Goal: Task Accomplishment & Management: Use online tool/utility

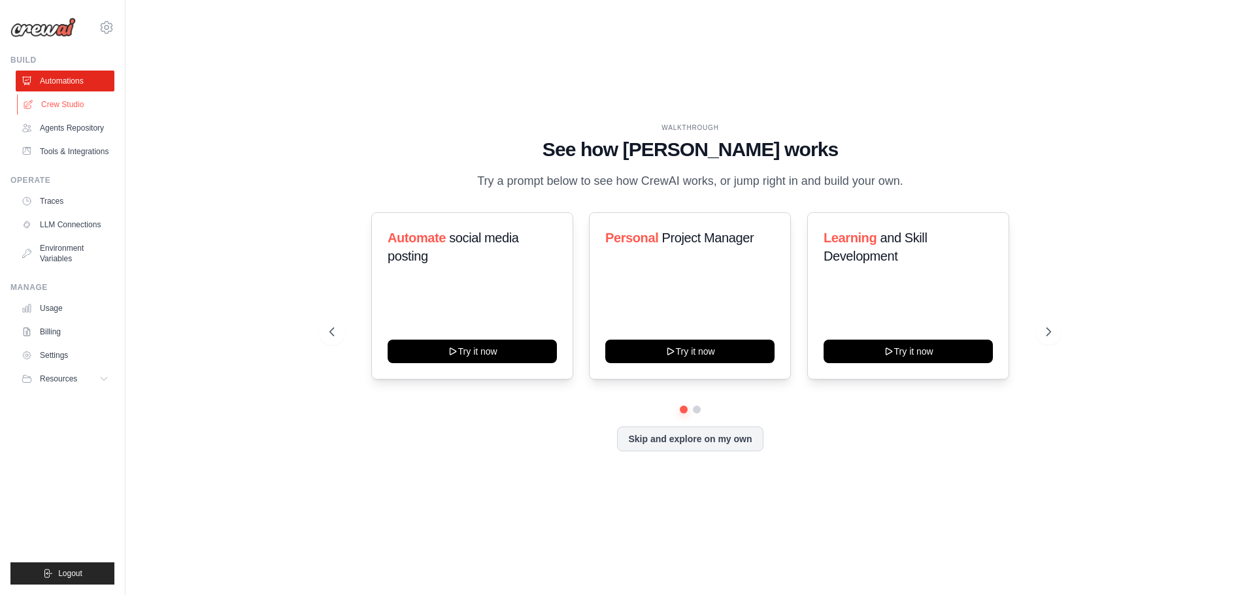
click at [73, 104] on link "Crew Studio" at bounding box center [66, 104] width 99 height 21
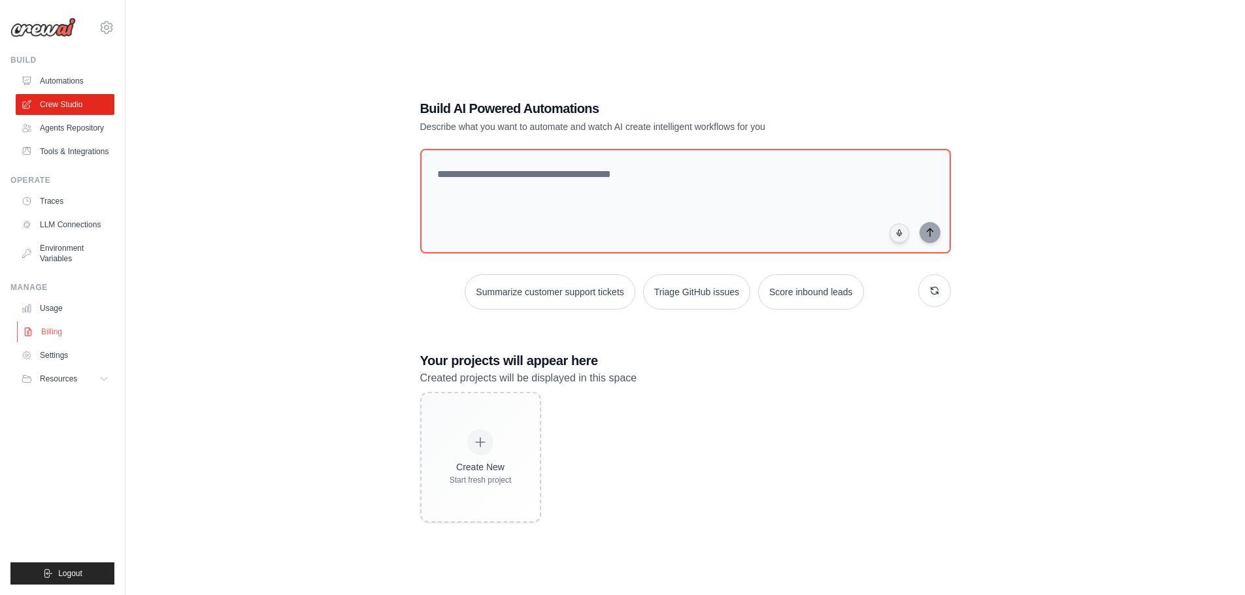
click at [46, 327] on link "Billing" at bounding box center [66, 332] width 99 height 21
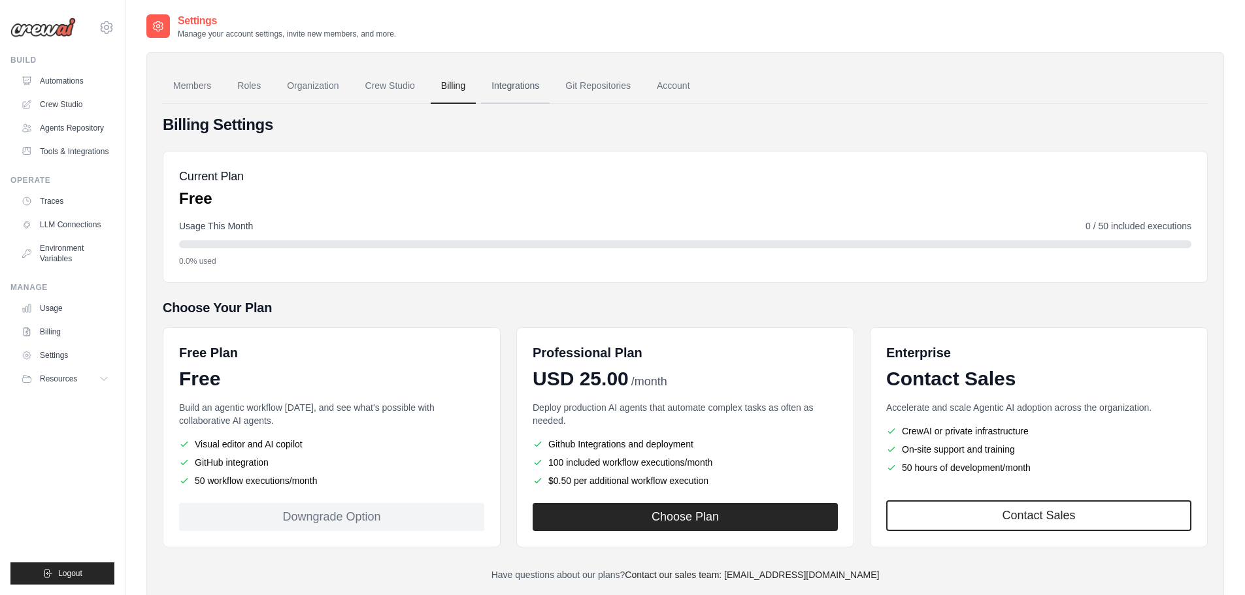
click at [517, 87] on link "Integrations" at bounding box center [515, 86] width 69 height 35
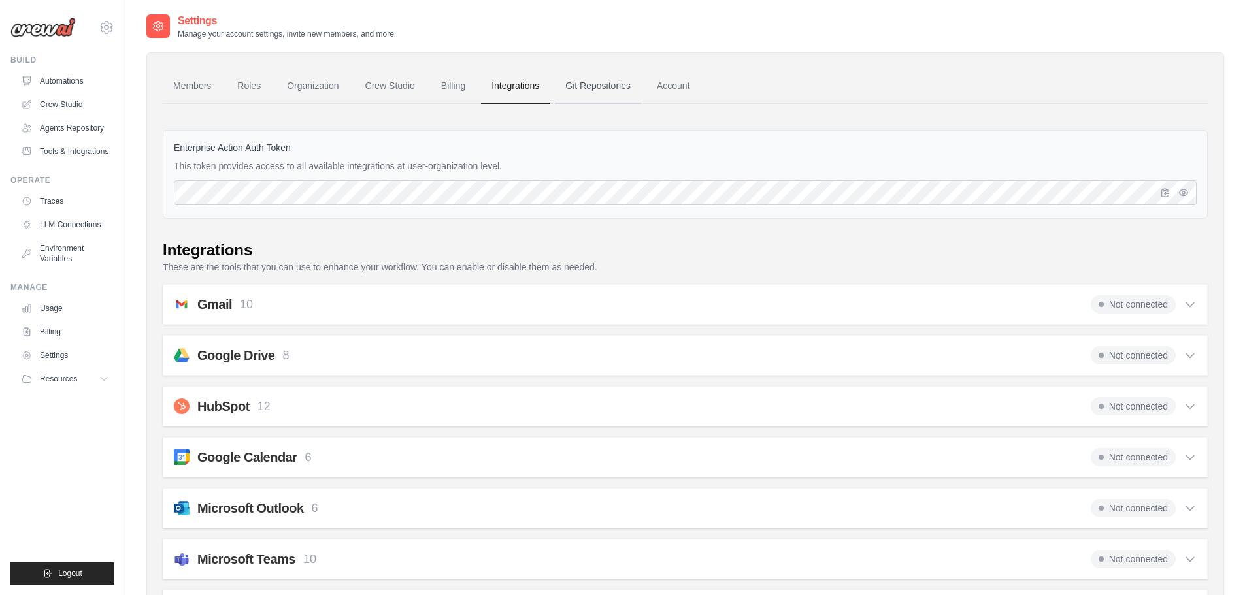
click at [601, 89] on link "Git Repositories" at bounding box center [598, 86] width 86 height 35
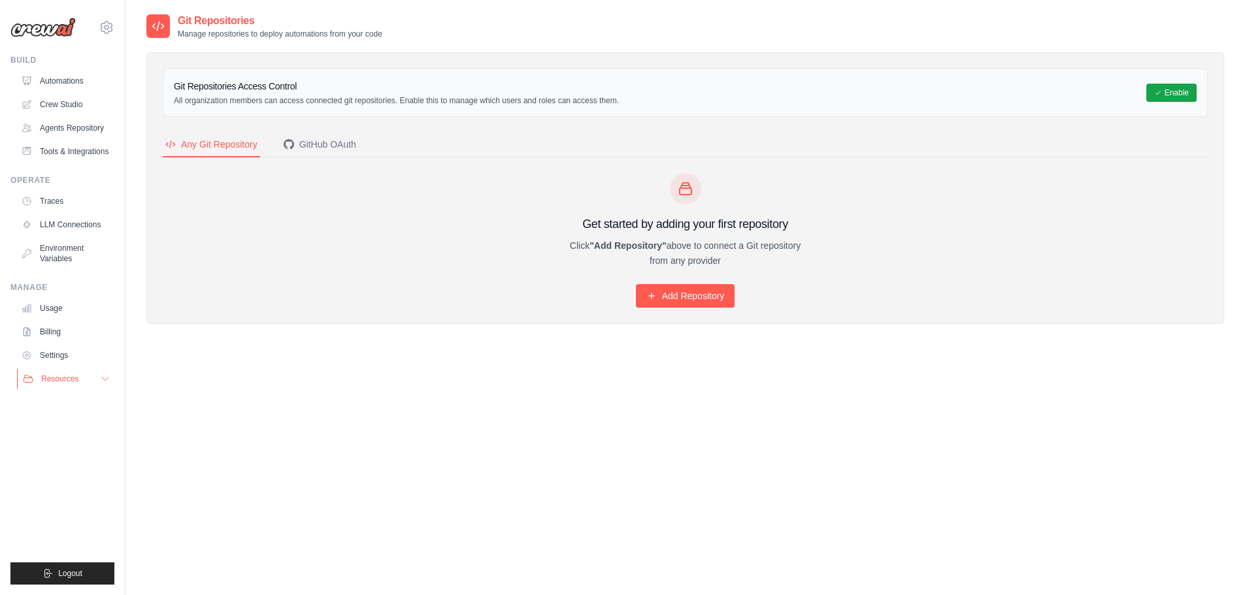
click at [61, 380] on span "Resources" at bounding box center [59, 379] width 37 height 10
click at [67, 395] on link "Documentation" at bounding box center [70, 401] width 91 height 18
click at [71, 81] on link "Automations" at bounding box center [66, 81] width 99 height 21
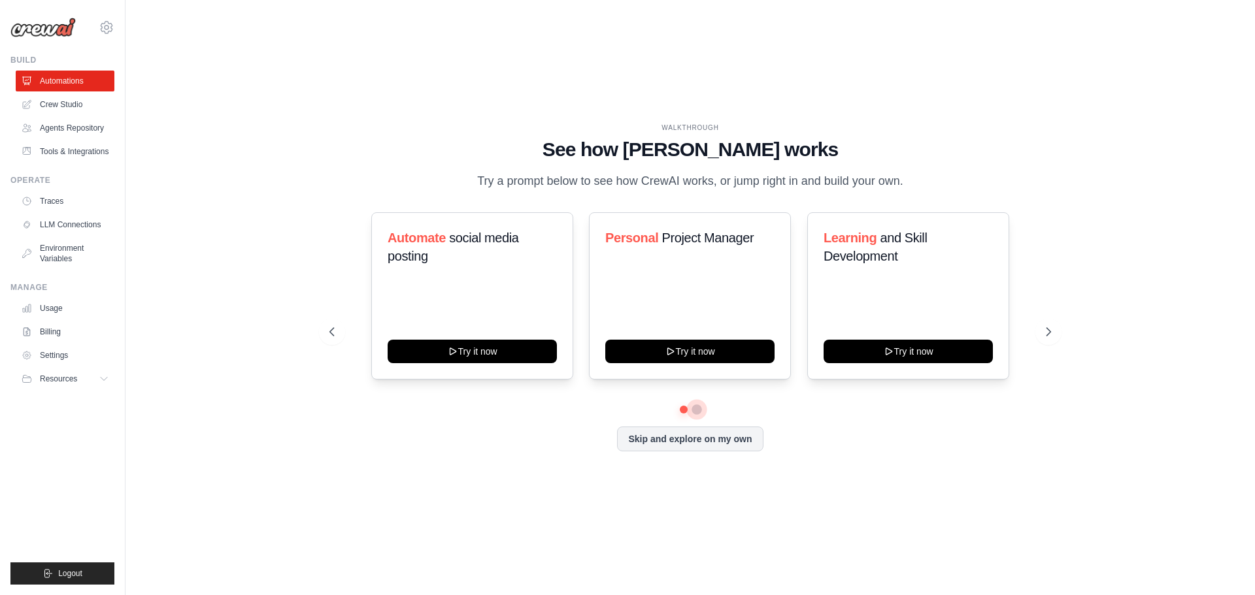
click at [699, 412] on button at bounding box center [696, 409] width 10 height 10
click at [682, 412] on button at bounding box center [683, 408] width 9 height 9
click at [695, 412] on button at bounding box center [696, 408] width 9 height 9
click at [1043, 331] on icon at bounding box center [1049, 331] width 13 height 13
drag, startPoint x: 822, startPoint y: 242, endPoint x: 906, endPoint y: 265, distance: 87.3
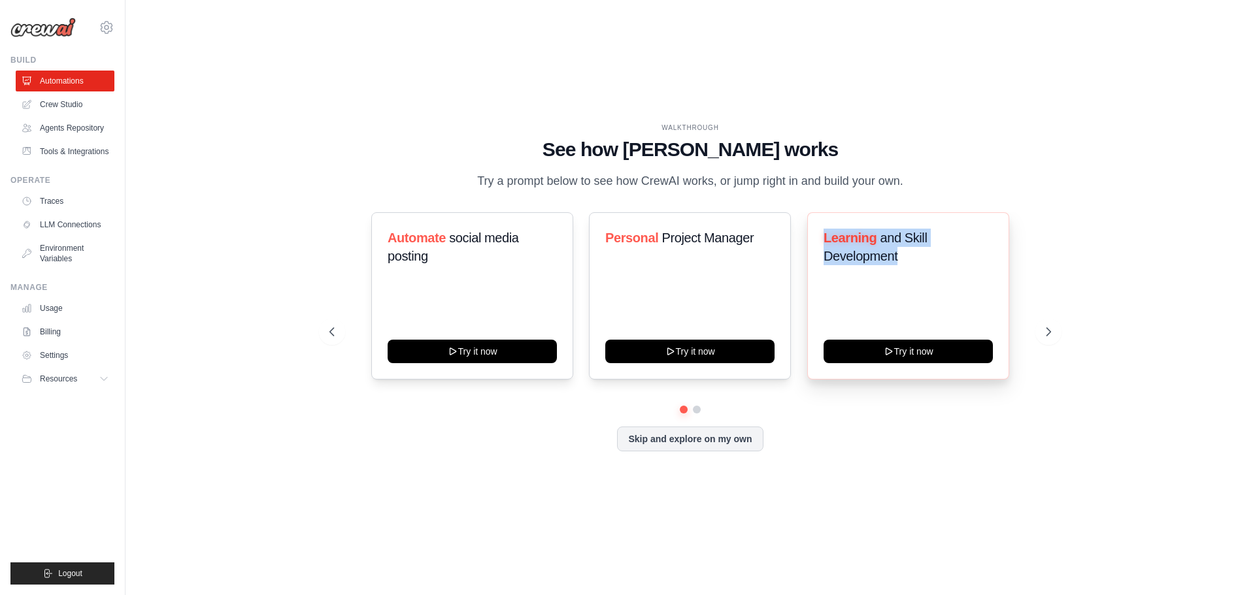
click at [906, 265] on div "Learning and Skill Development Try it now" at bounding box center [908, 295] width 202 height 167
click at [716, 189] on p "Try a prompt below to see how CrewAI works, or jump right in and build your own." at bounding box center [689, 181] width 439 height 19
click at [74, 125] on link "Agents Repository" at bounding box center [66, 128] width 99 height 21
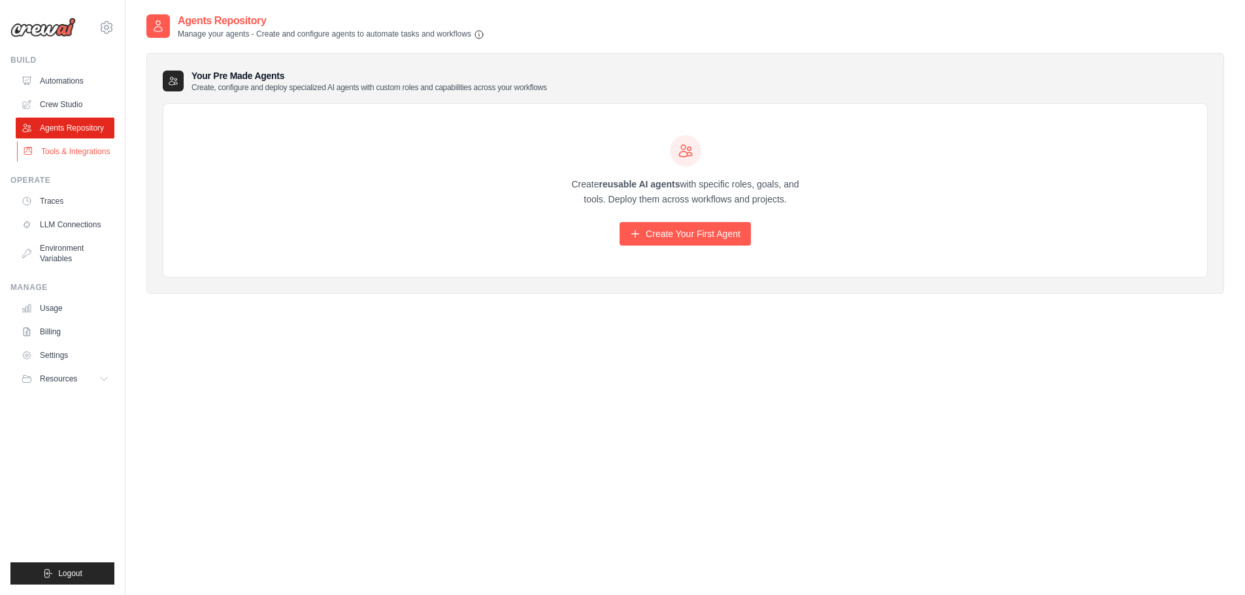
click at [69, 150] on link "Tools & Integrations" at bounding box center [66, 151] width 99 height 21
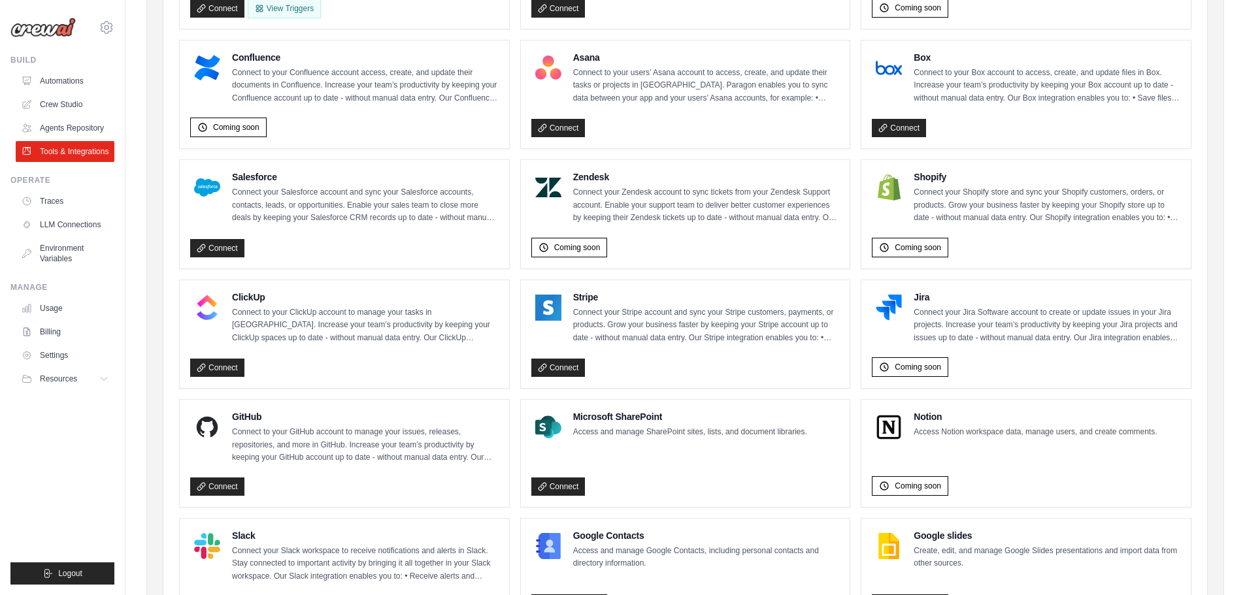
scroll to position [312, 0]
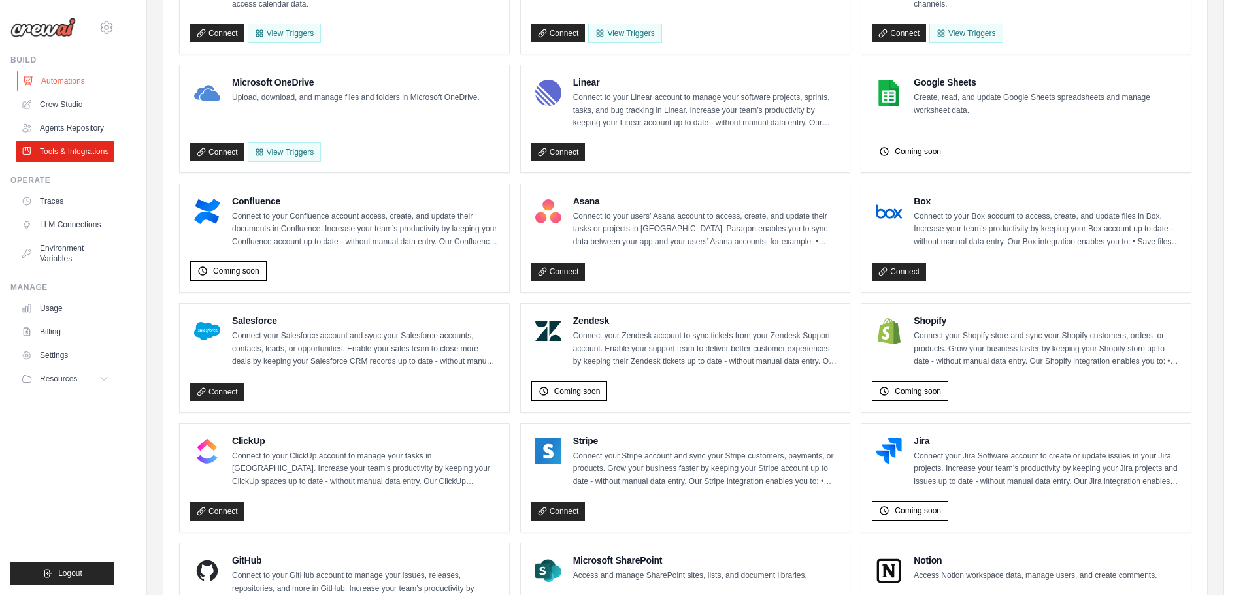
click at [52, 86] on link "Automations" at bounding box center [66, 81] width 99 height 21
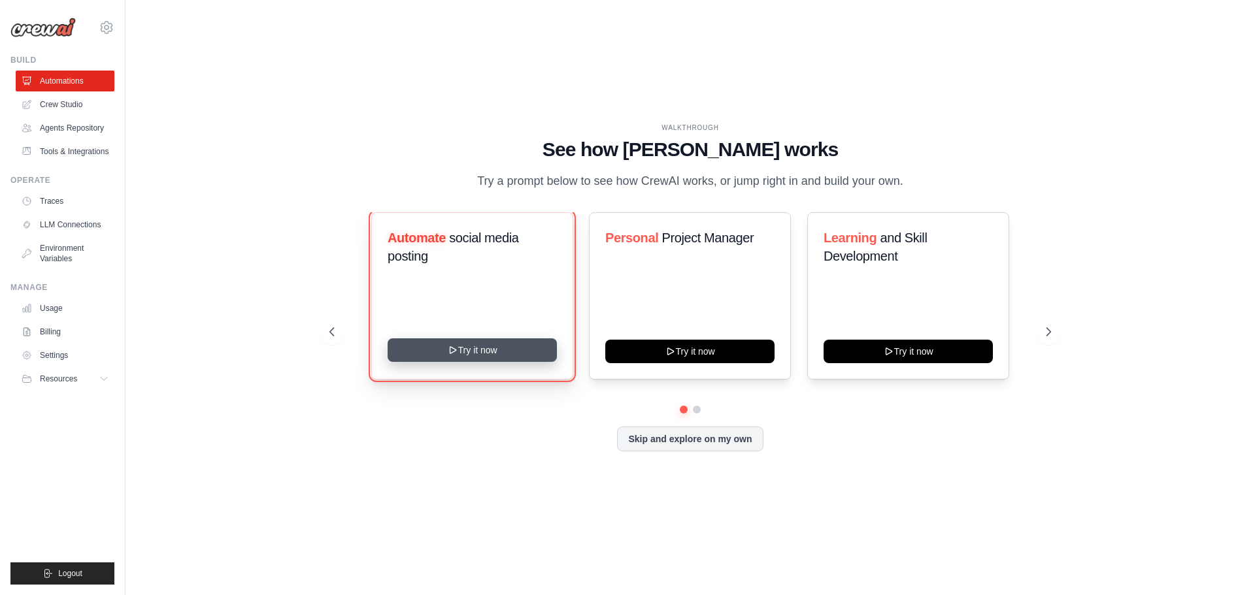
click at [488, 358] on button "Try it now" at bounding box center [472, 350] width 169 height 24
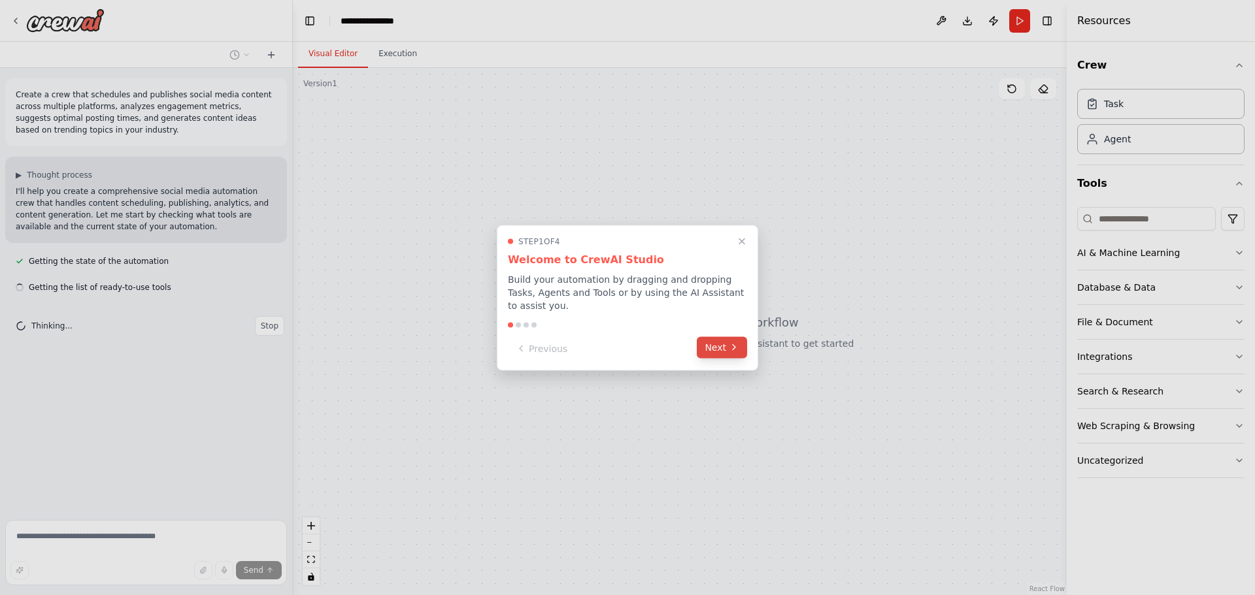
click at [710, 339] on button "Next" at bounding box center [722, 348] width 50 height 22
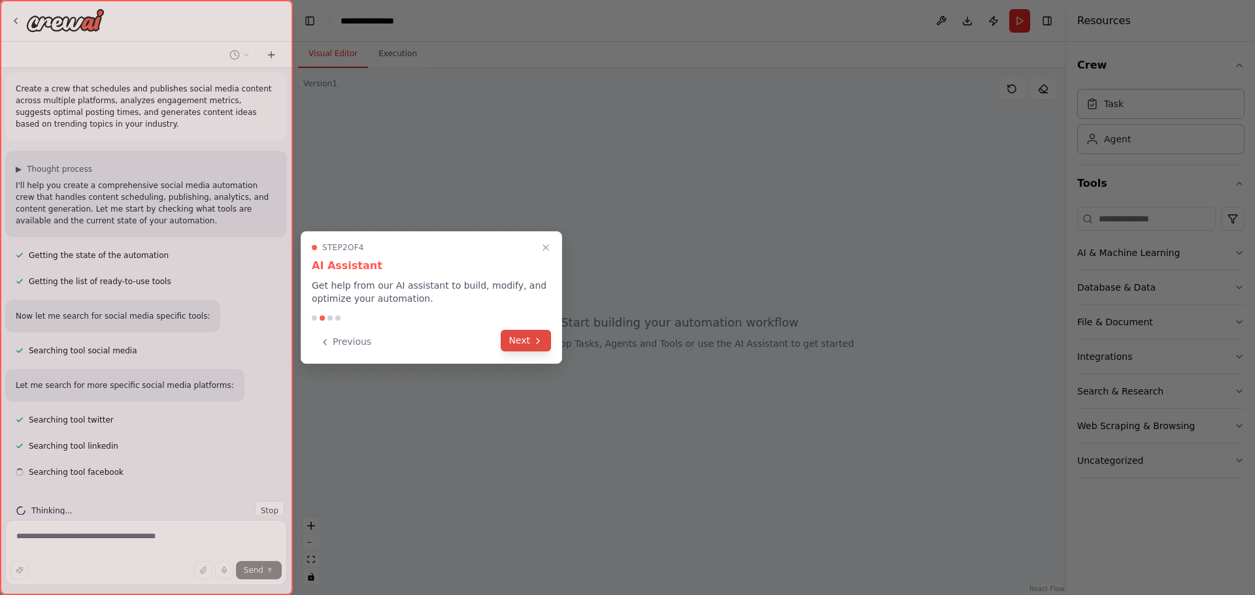
scroll to position [32, 0]
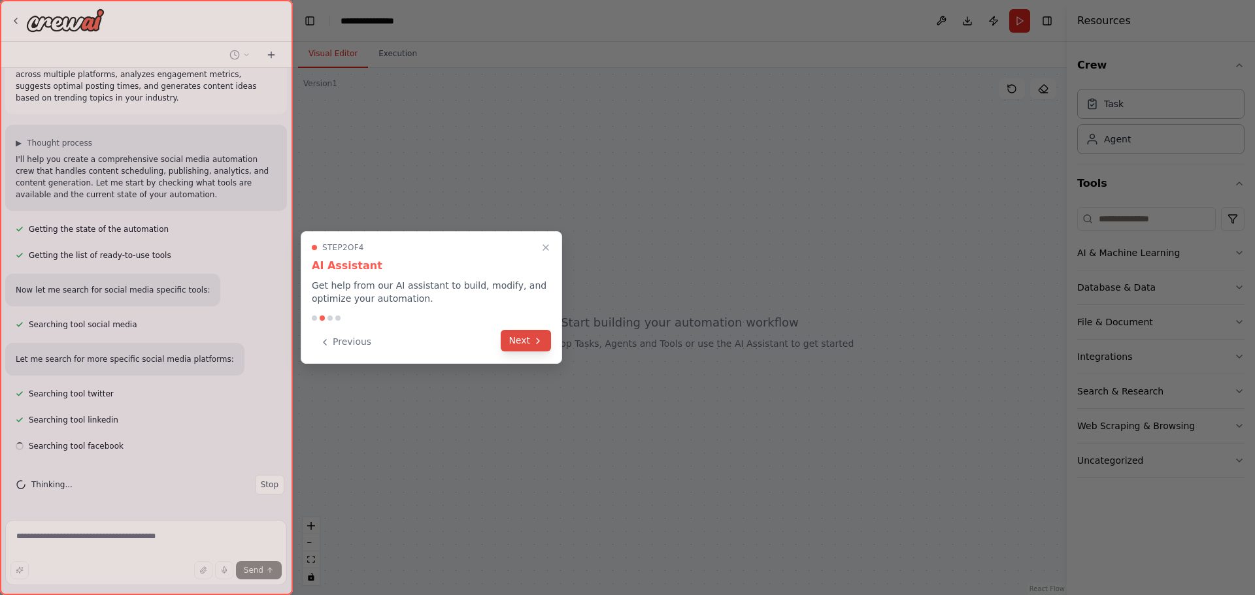
click at [524, 342] on button "Next" at bounding box center [526, 341] width 50 height 22
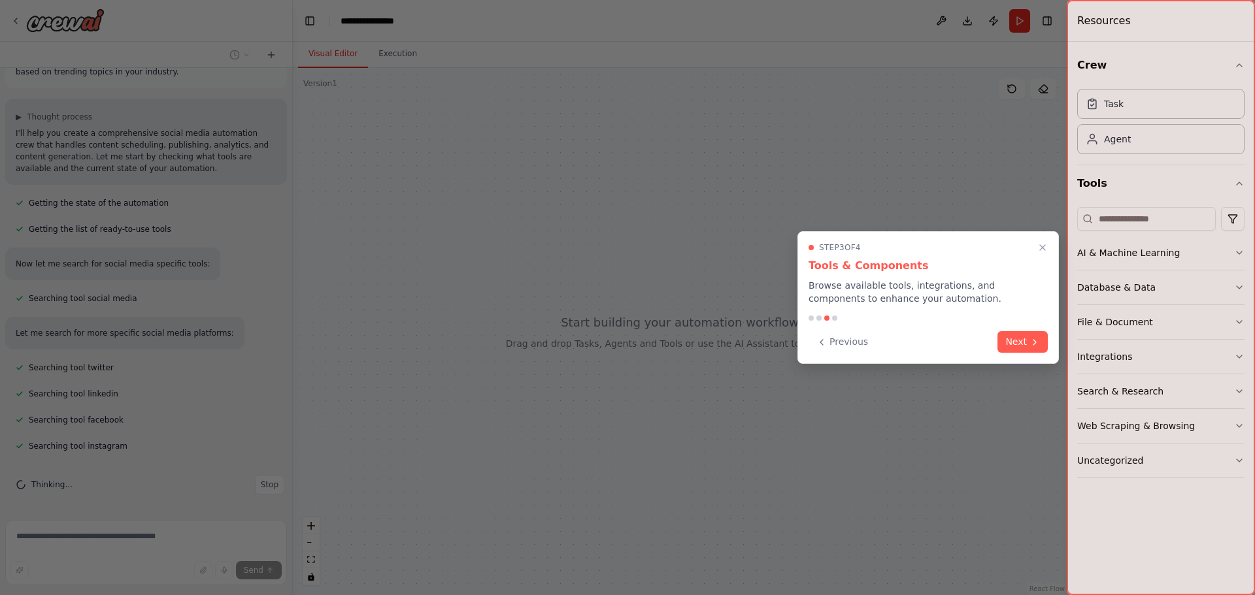
scroll to position [84, 0]
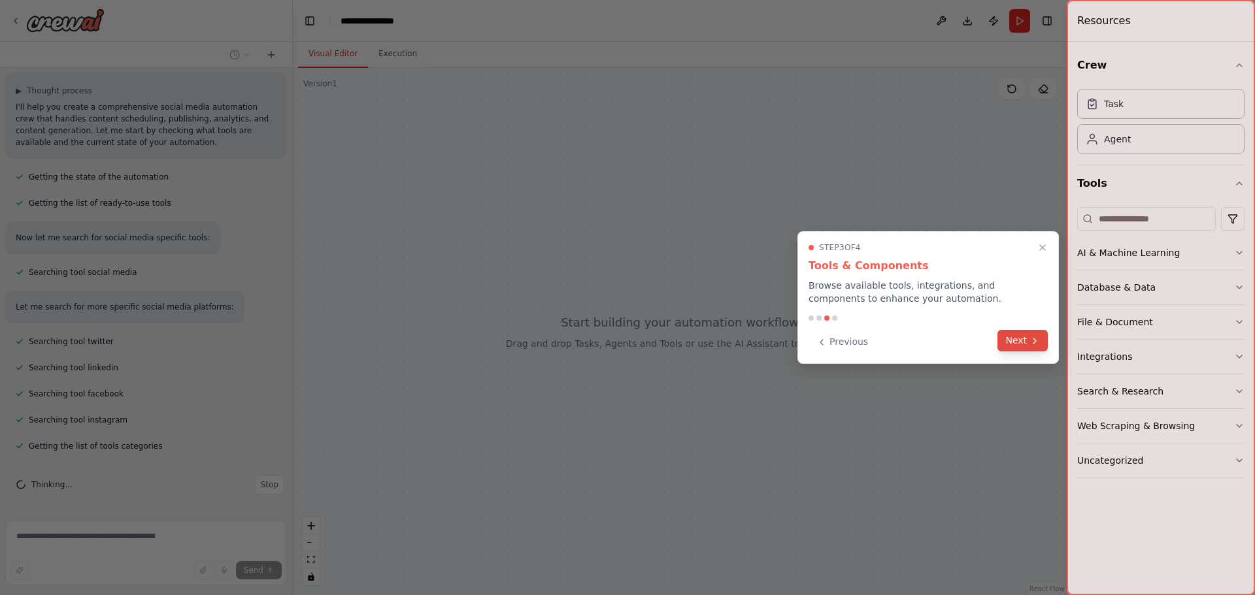
click at [1019, 344] on button "Next" at bounding box center [1022, 341] width 50 height 22
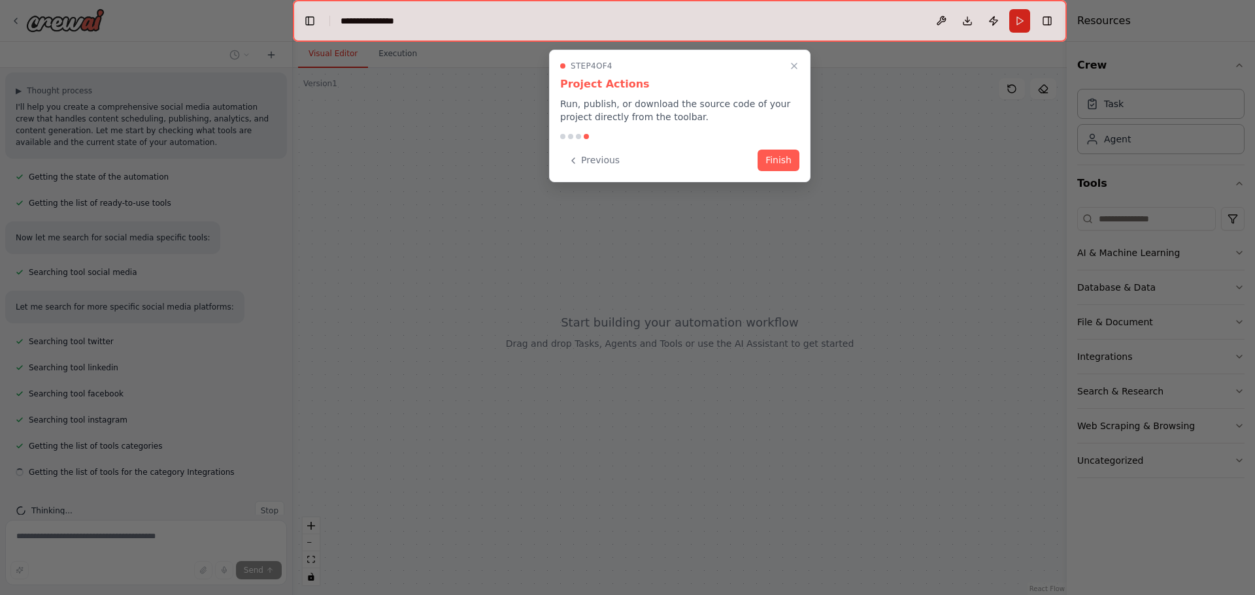
scroll to position [110, 0]
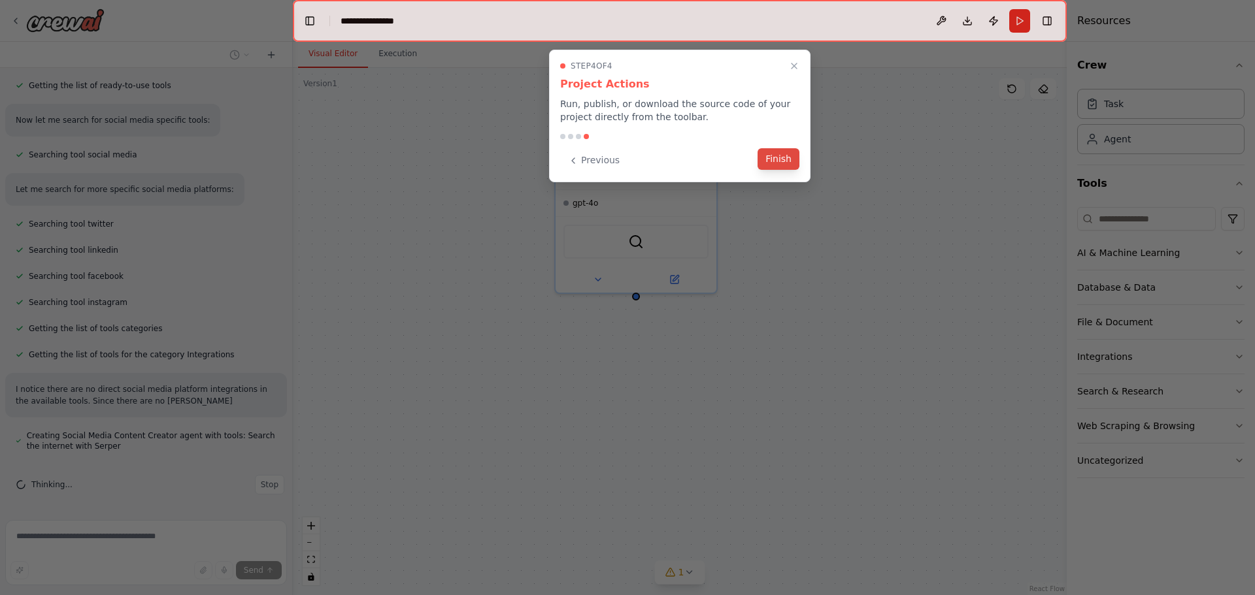
click at [785, 161] on button "Finish" at bounding box center [778, 159] width 42 height 22
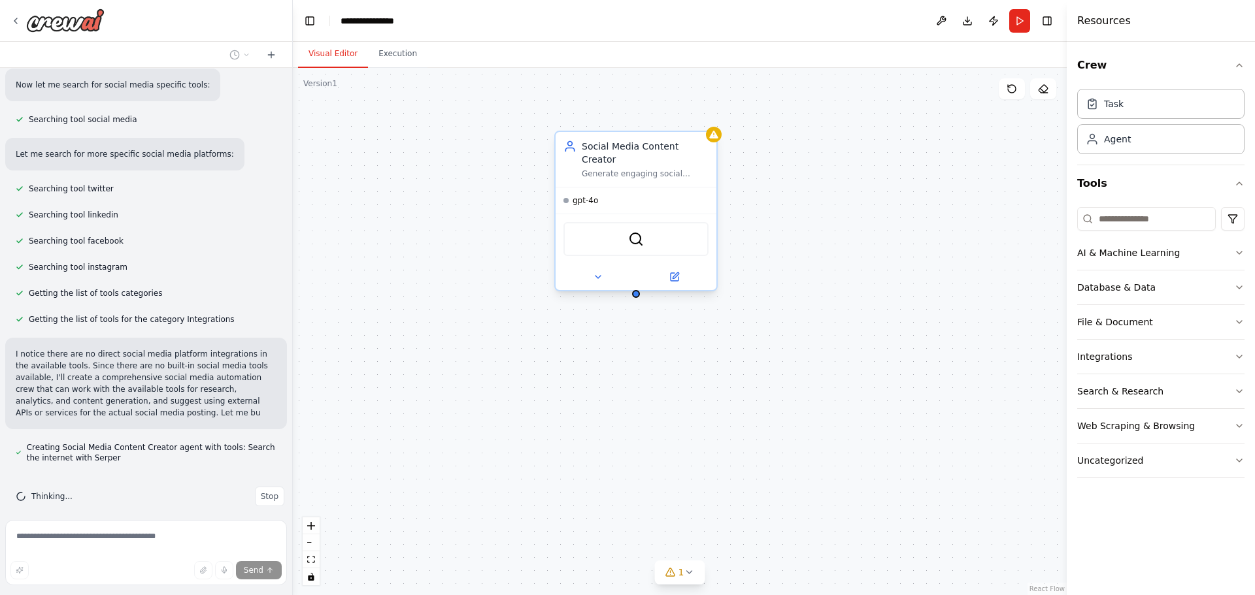
scroll to position [249, 0]
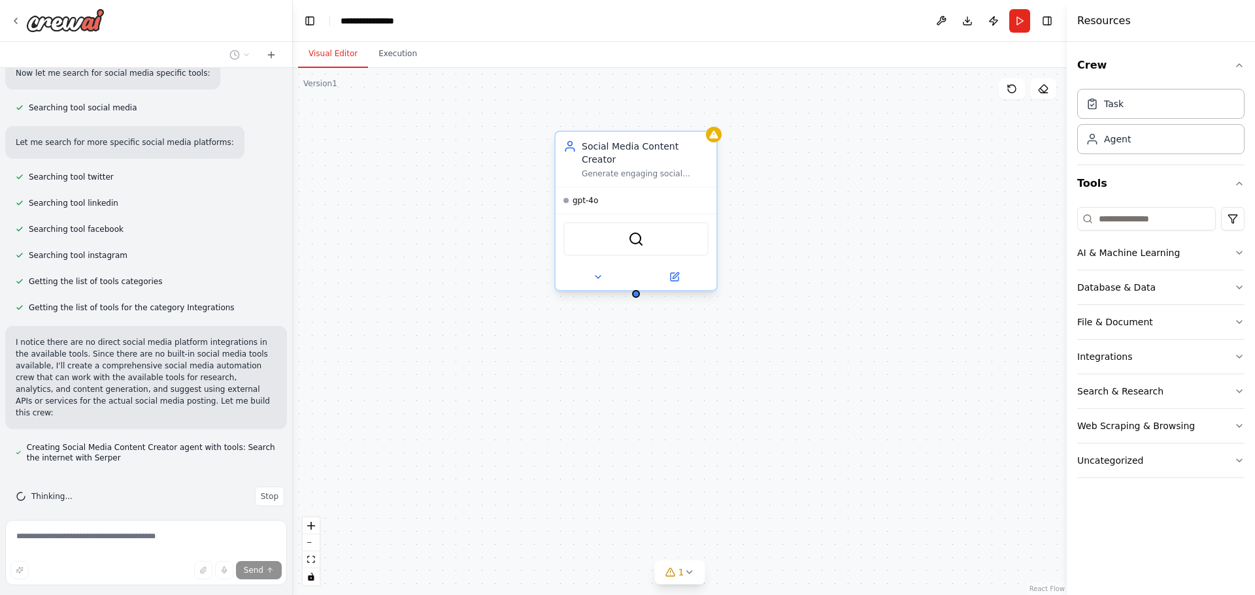
click at [612, 193] on div "gpt-4o" at bounding box center [635, 201] width 161 height 26
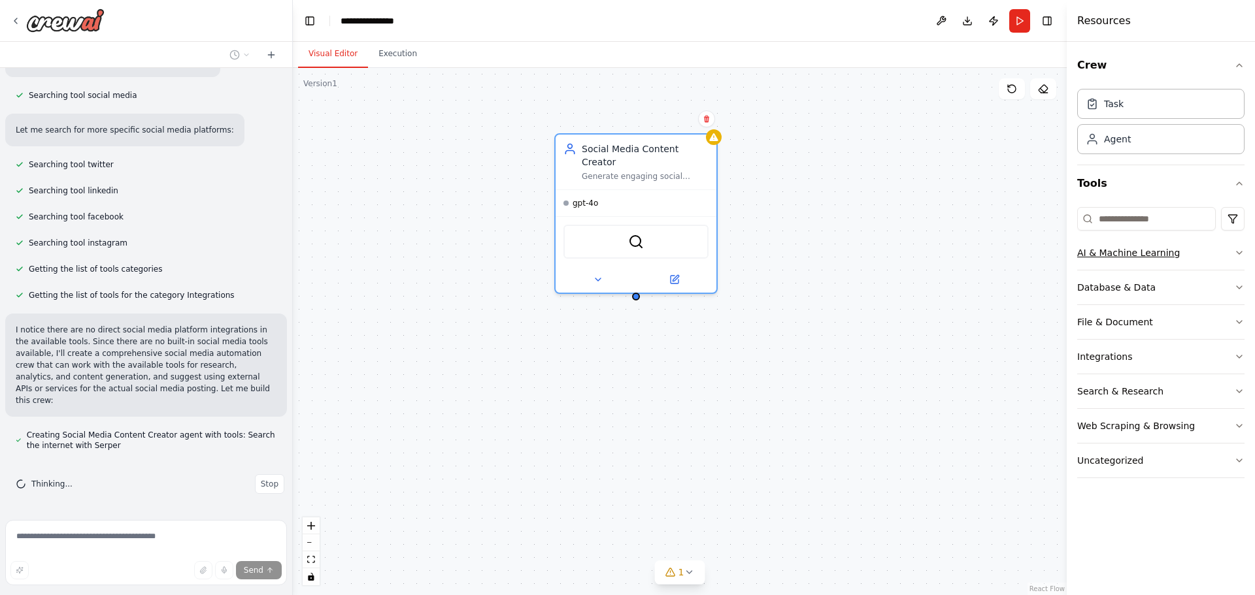
click at [1239, 256] on icon "button" at bounding box center [1239, 253] width 10 height 10
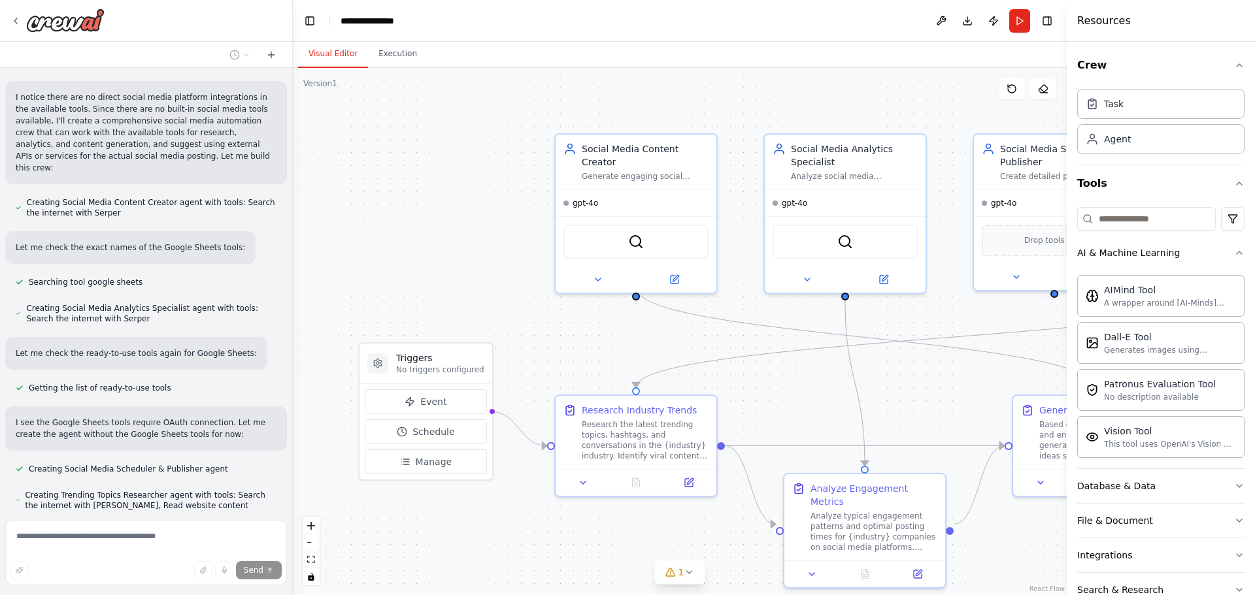
scroll to position [523, 0]
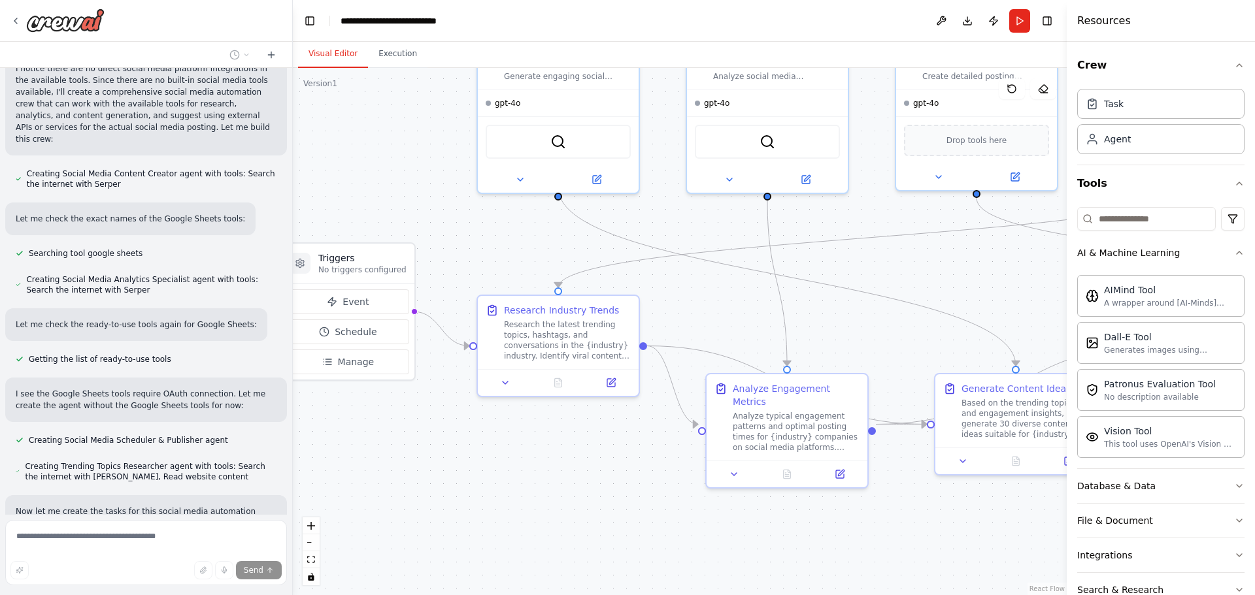
drag, startPoint x: 444, startPoint y: 239, endPoint x: 366, endPoint y: 139, distance: 126.7
click at [366, 139] on div ".deletable-edge-delete-btn { width: 20px; height: 20px; border: 0px solid #ffff…" at bounding box center [680, 331] width 774 height 527
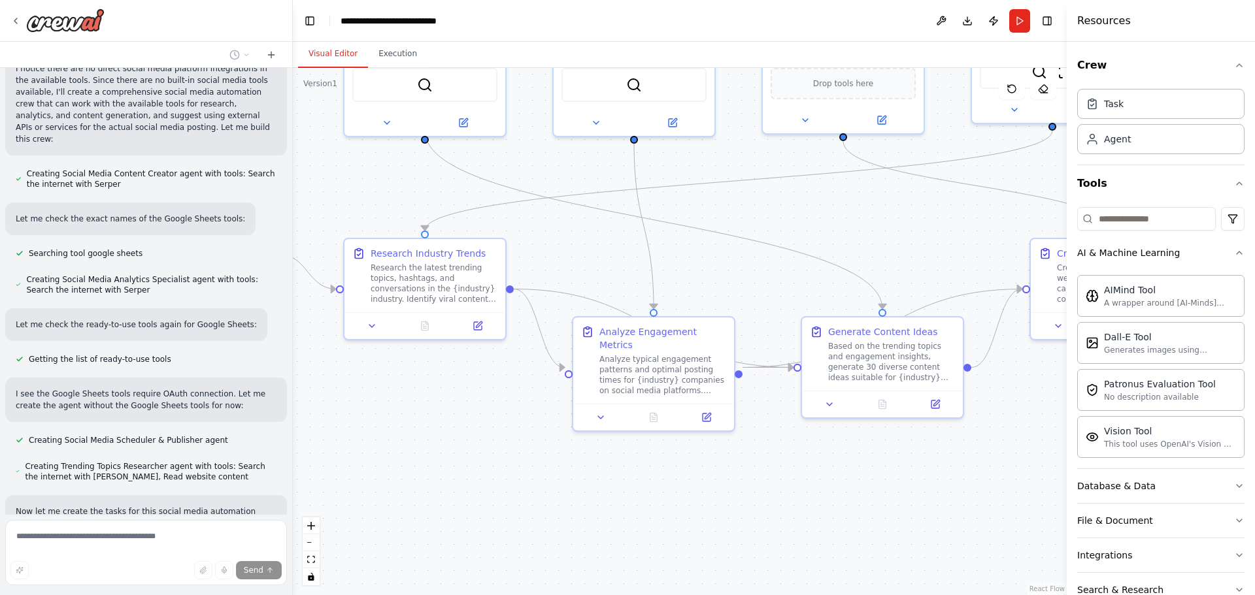
drag, startPoint x: 552, startPoint y: 488, endPoint x: 419, endPoint y: 429, distance: 145.4
click at [417, 430] on div ".deletable-edge-delete-btn { width: 20px; height: 20px; border: 0px solid #ffff…" at bounding box center [680, 331] width 774 height 527
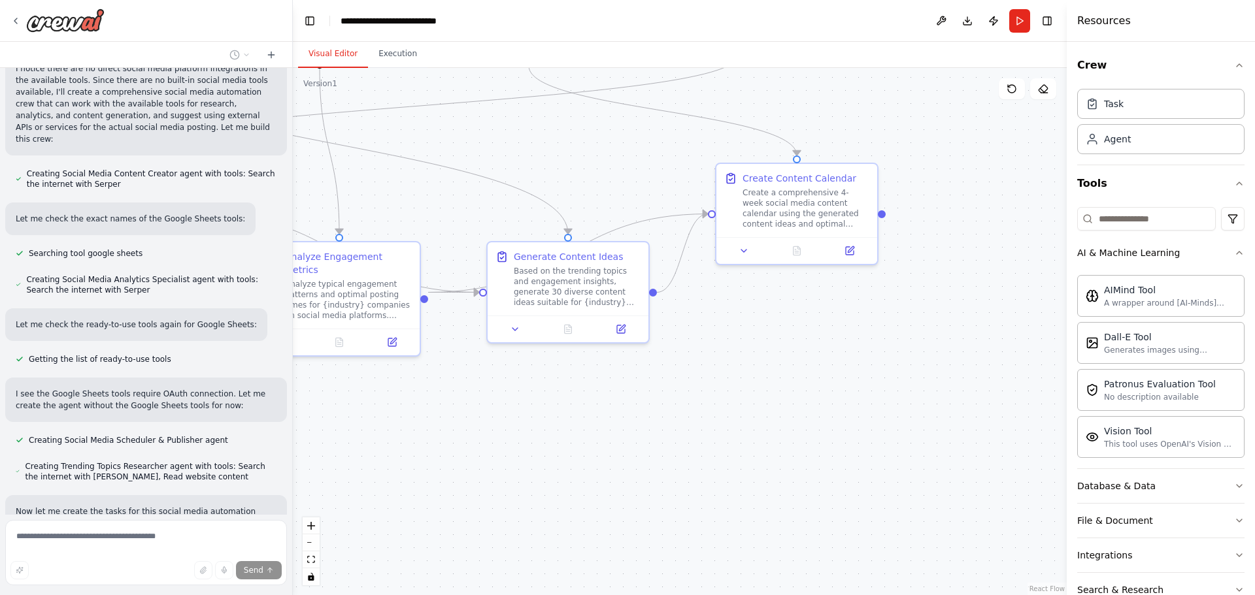
drag, startPoint x: 872, startPoint y: 497, endPoint x: 567, endPoint y: 414, distance: 316.9
click at [563, 418] on div ".deletable-edge-delete-btn { width: 20px; height: 20px; border: 0px solid #ffff…" at bounding box center [680, 331] width 774 height 527
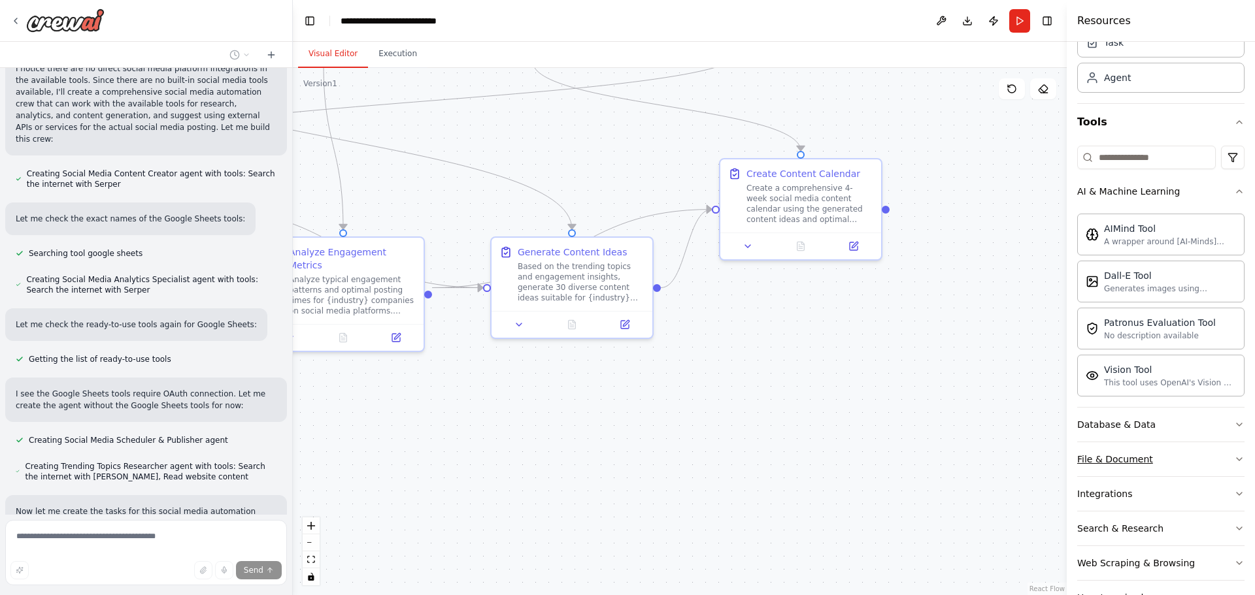
scroll to position [103, 0]
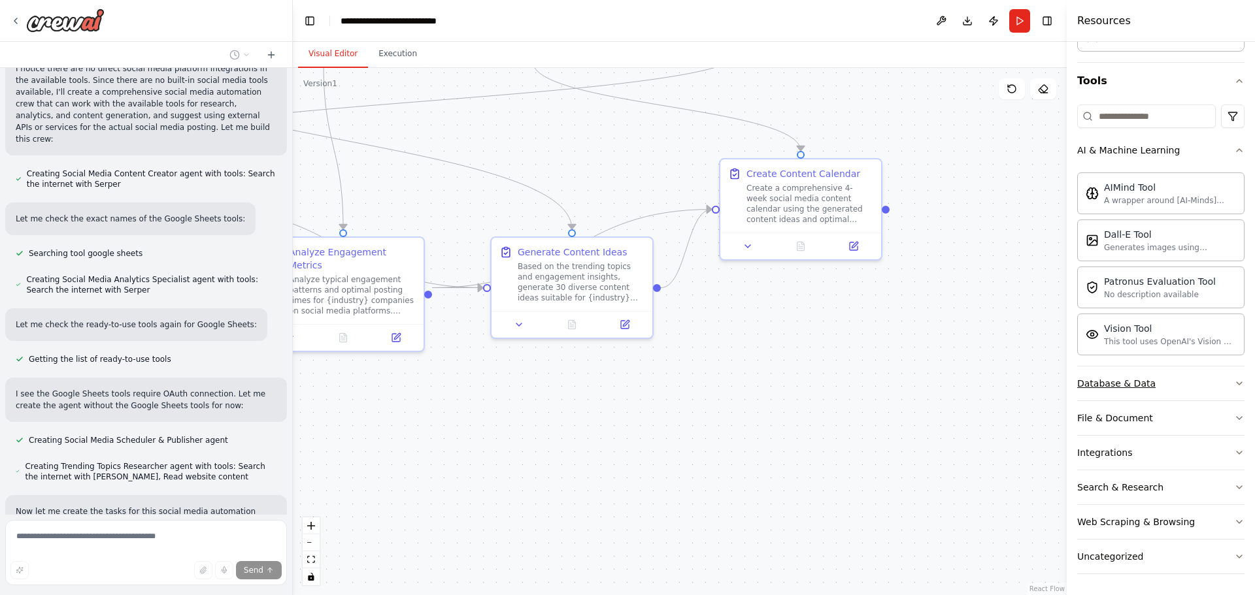
click at [1234, 380] on icon "button" at bounding box center [1239, 383] width 10 height 10
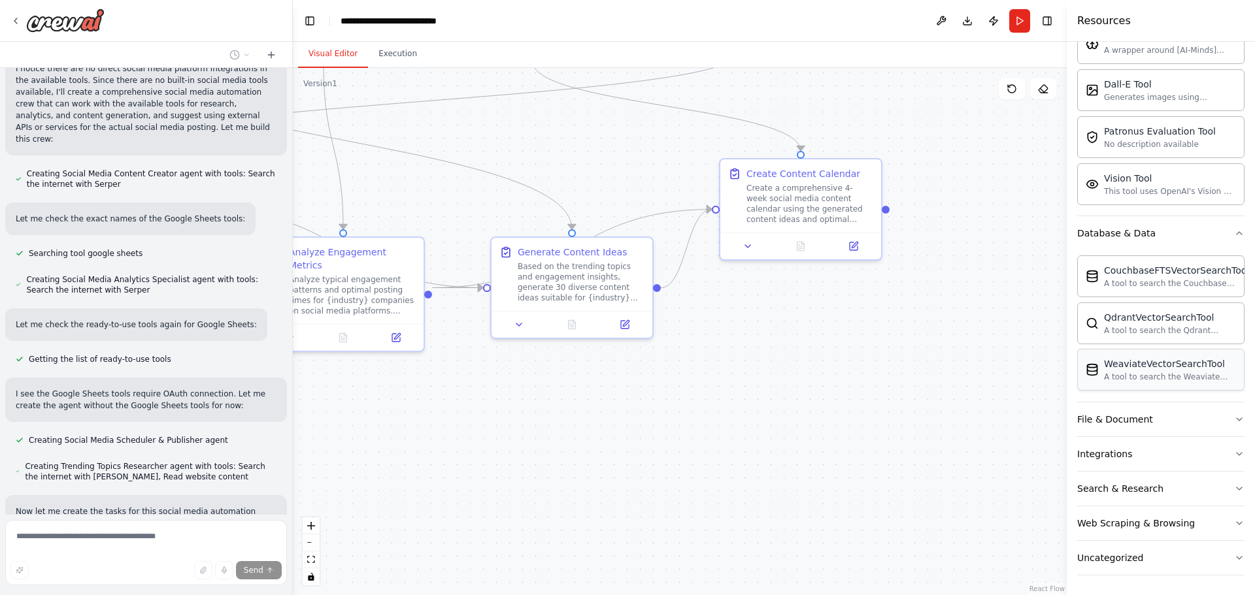
scroll to position [254, 0]
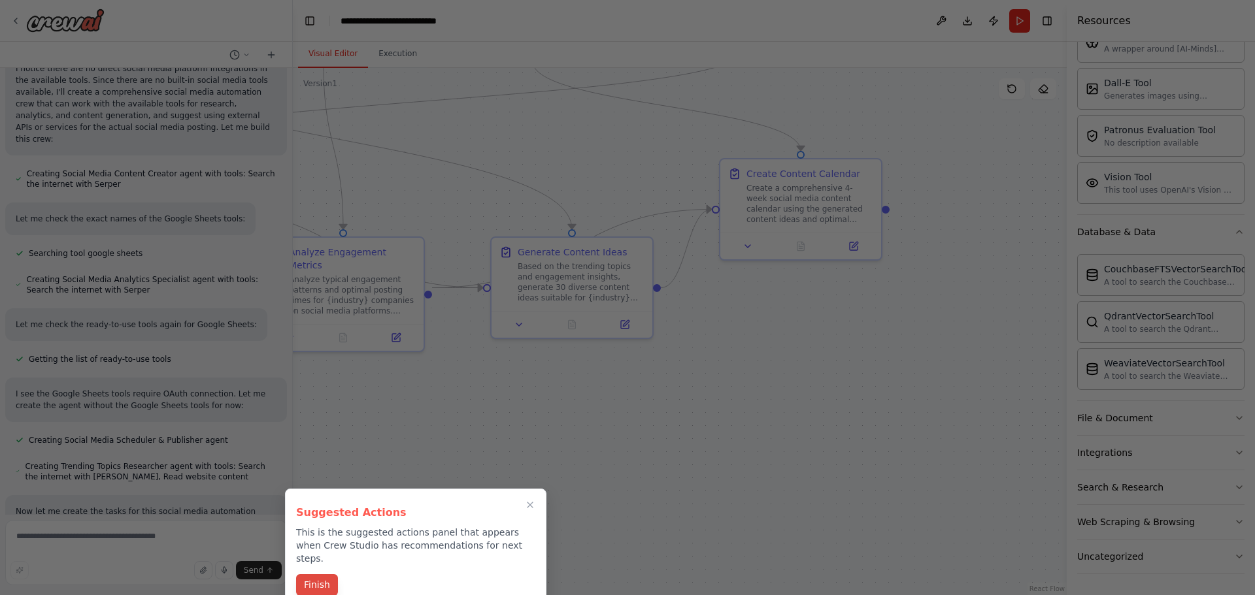
click at [322, 574] on button "Finish" at bounding box center [317, 585] width 42 height 22
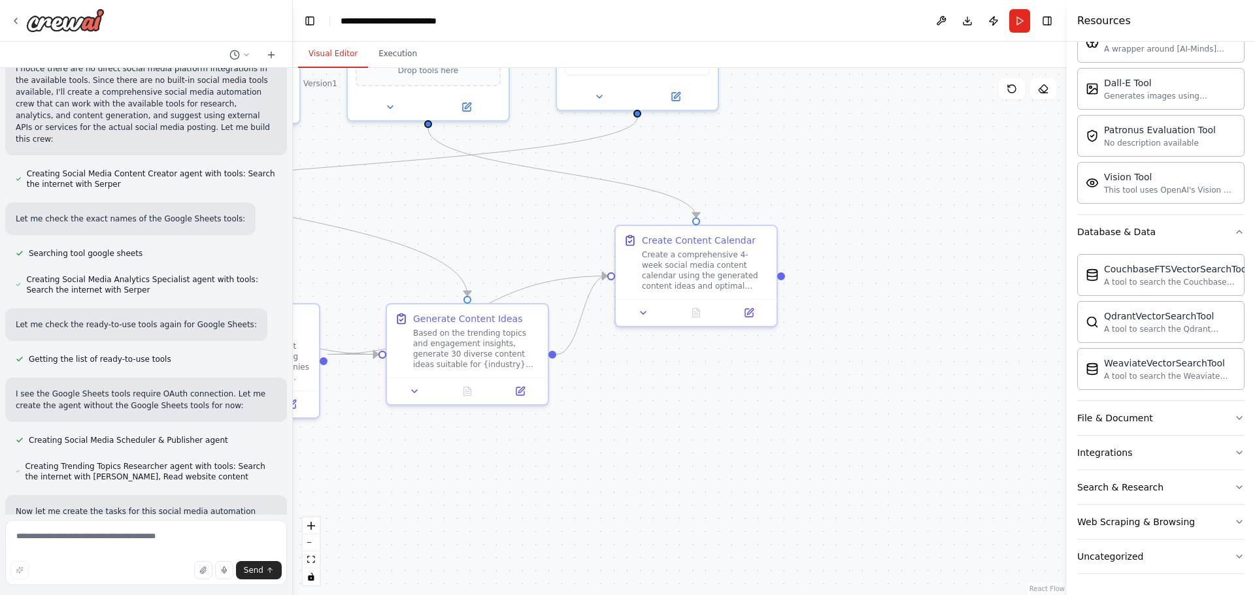
drag, startPoint x: 769, startPoint y: 424, endPoint x: 665, endPoint y: 491, distance: 124.0
click at [665, 491] on div ".deletable-edge-delete-btn { width: 20px; height: 20px; border: 0px solid #ffff…" at bounding box center [680, 331] width 774 height 527
click at [1166, 425] on button "File & Document" at bounding box center [1160, 418] width 167 height 34
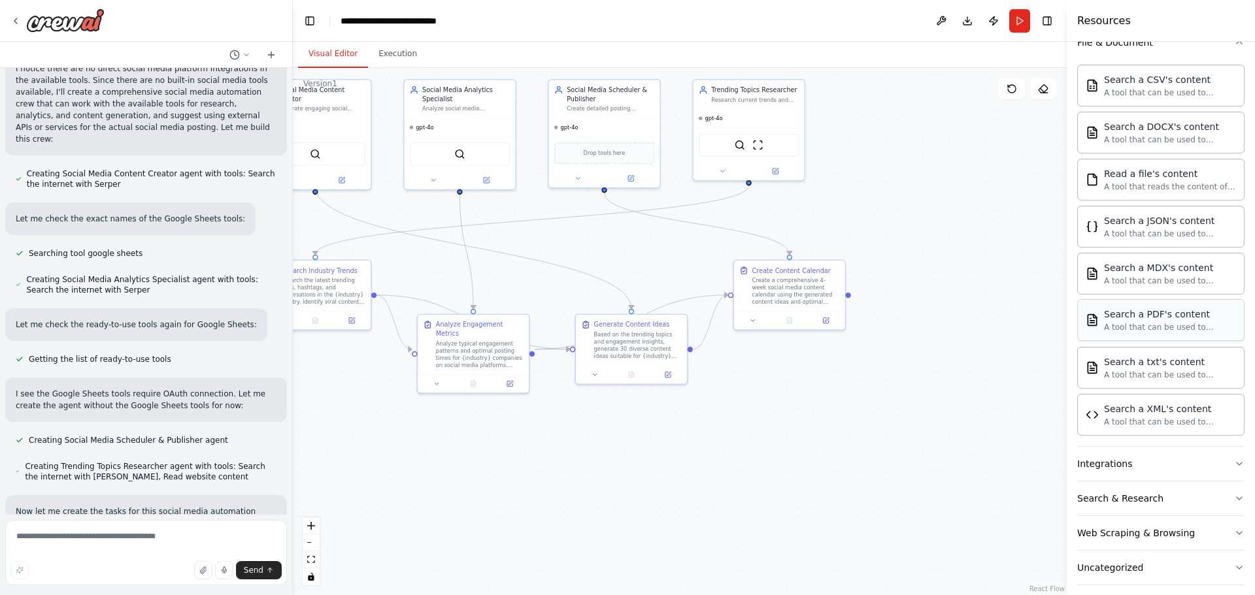
scroll to position [641, 0]
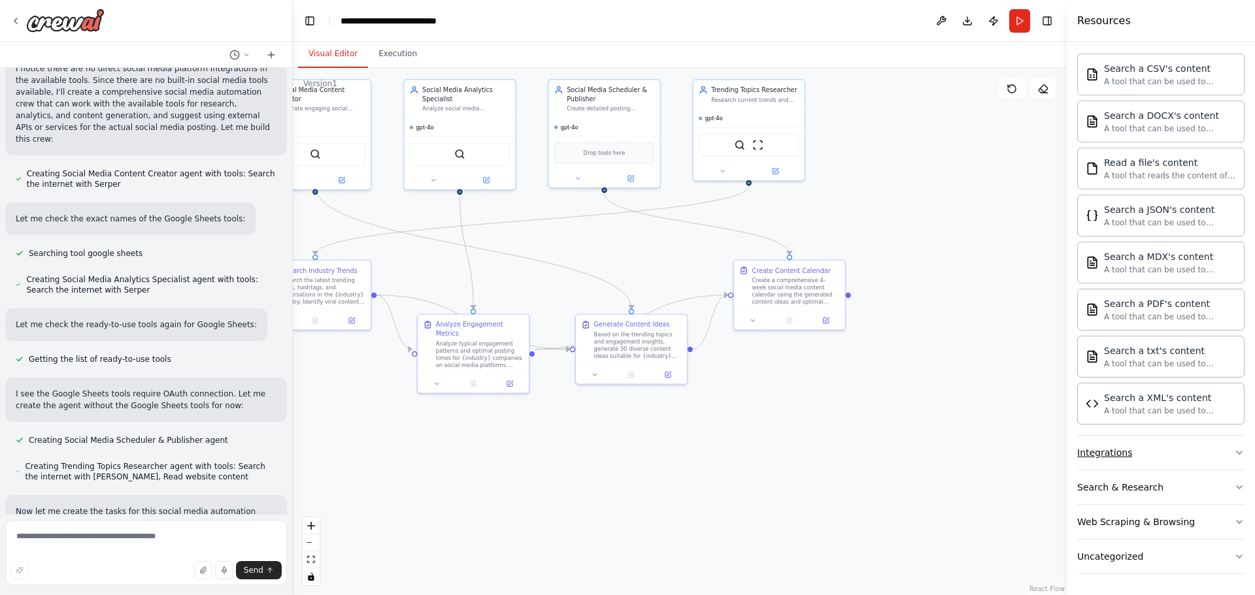
click at [1234, 454] on icon "button" at bounding box center [1239, 453] width 10 height 10
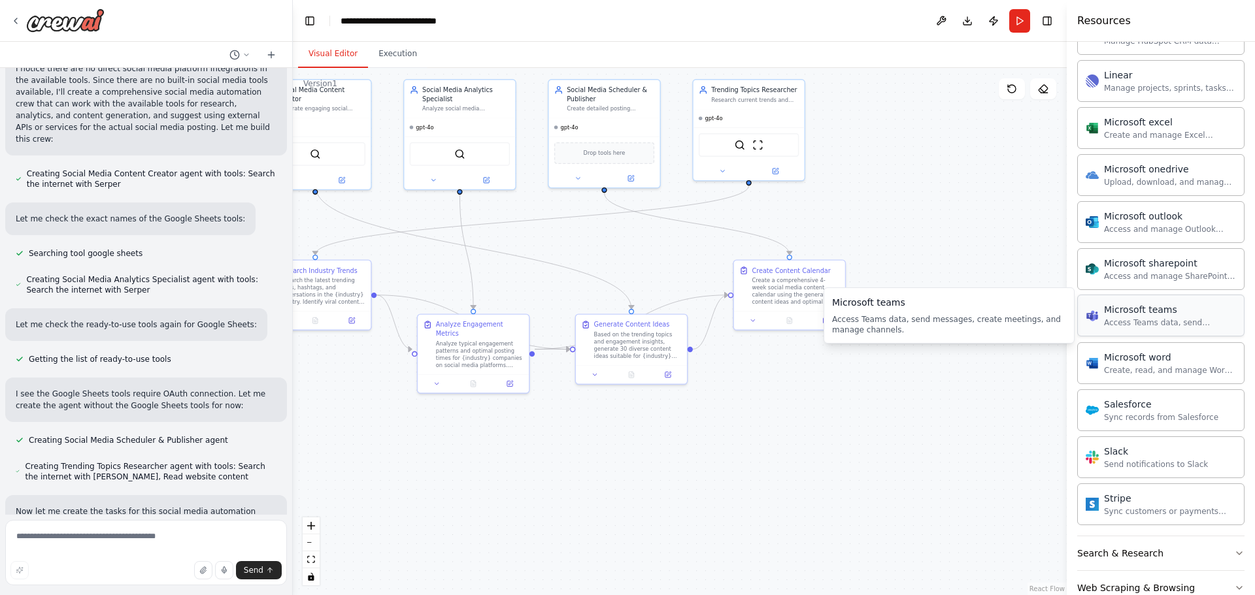
scroll to position [1404, 0]
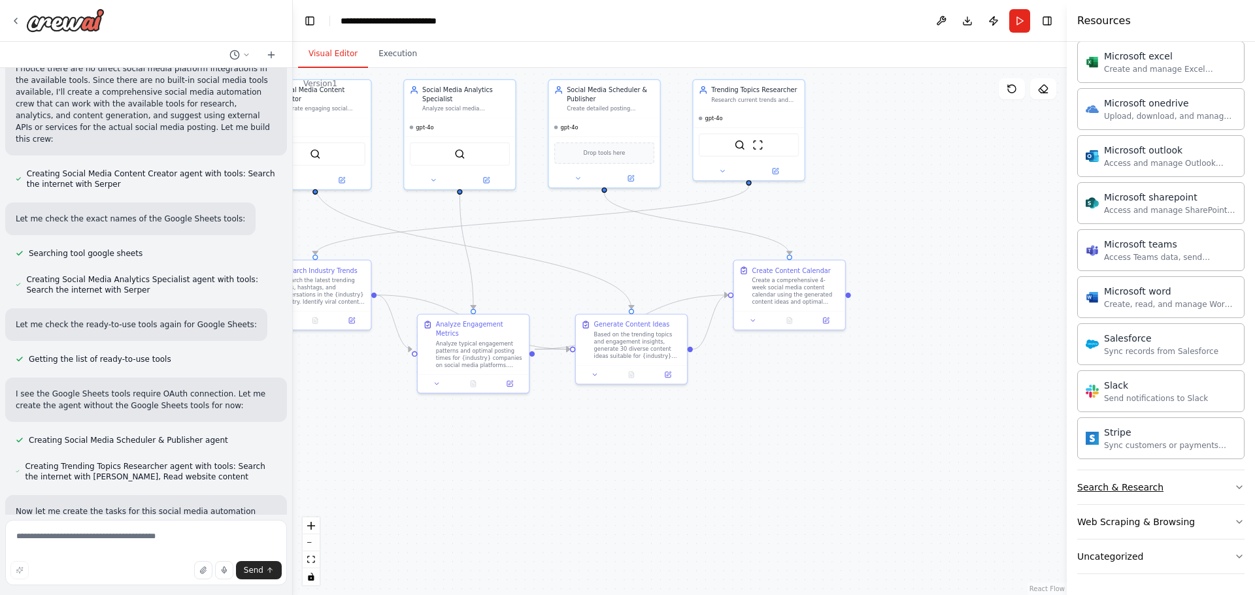
click at [1168, 495] on button "Search & Research" at bounding box center [1160, 487] width 167 height 34
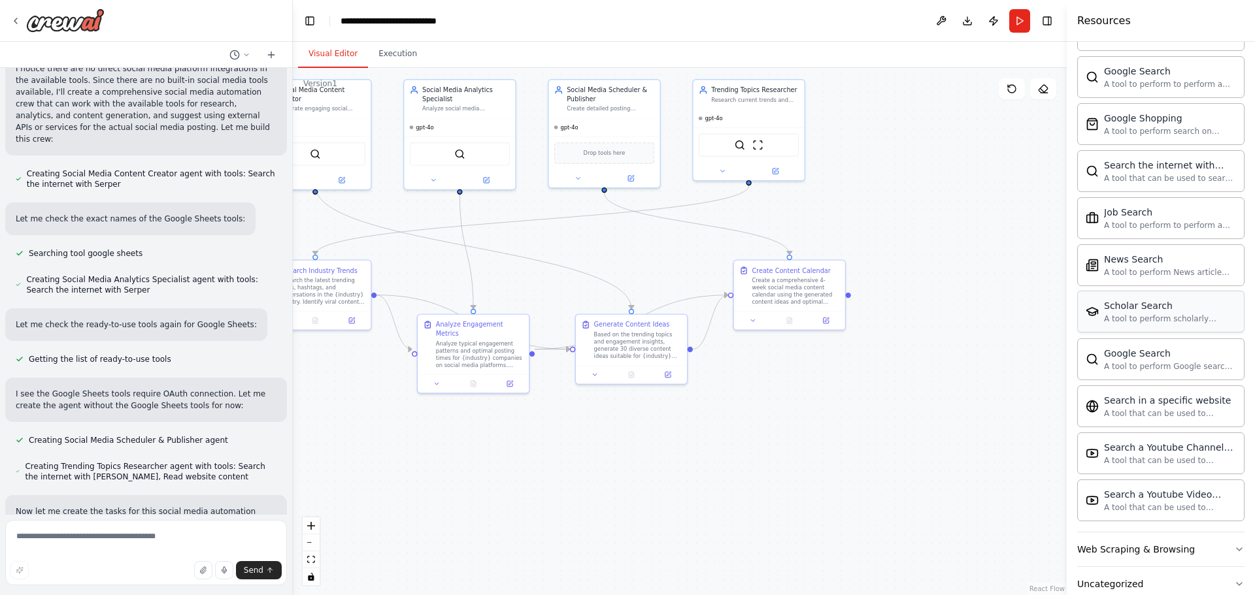
scroll to position [2073, 0]
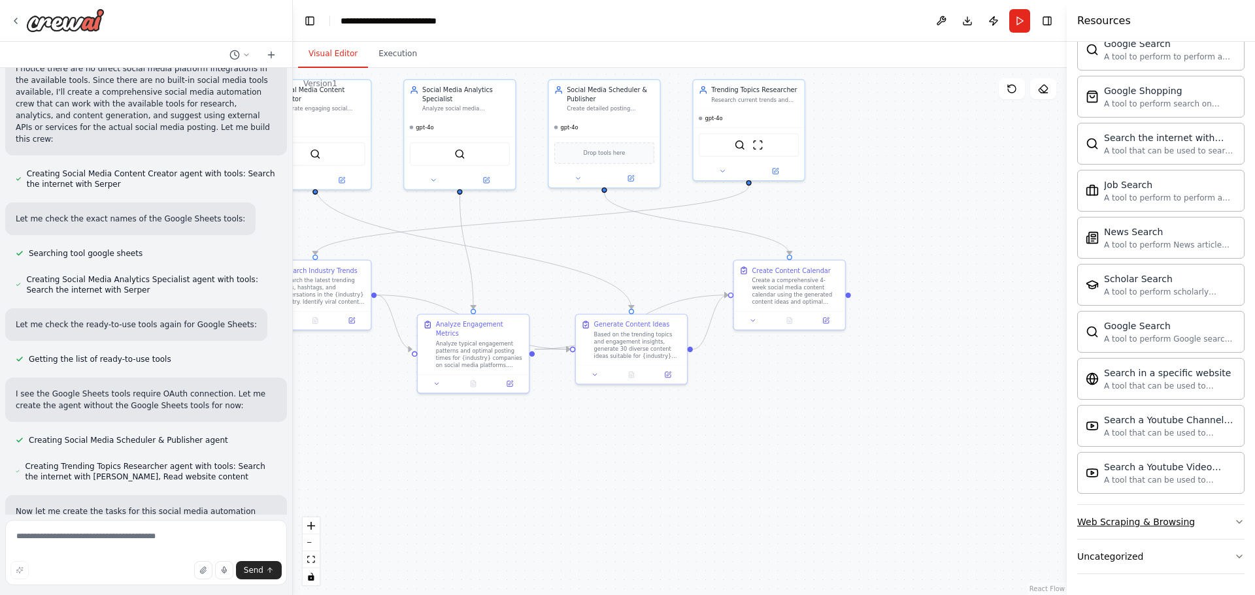
click at [1178, 520] on div "Web Scraping & Browsing" at bounding box center [1136, 522] width 118 height 13
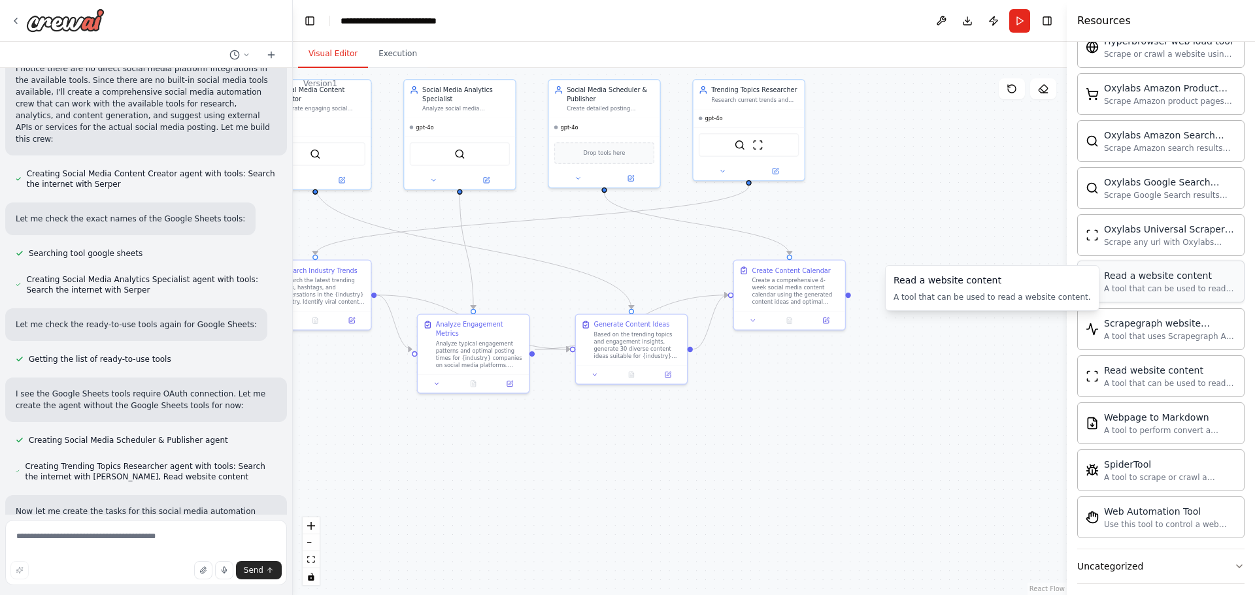
scroll to position [2790, 0]
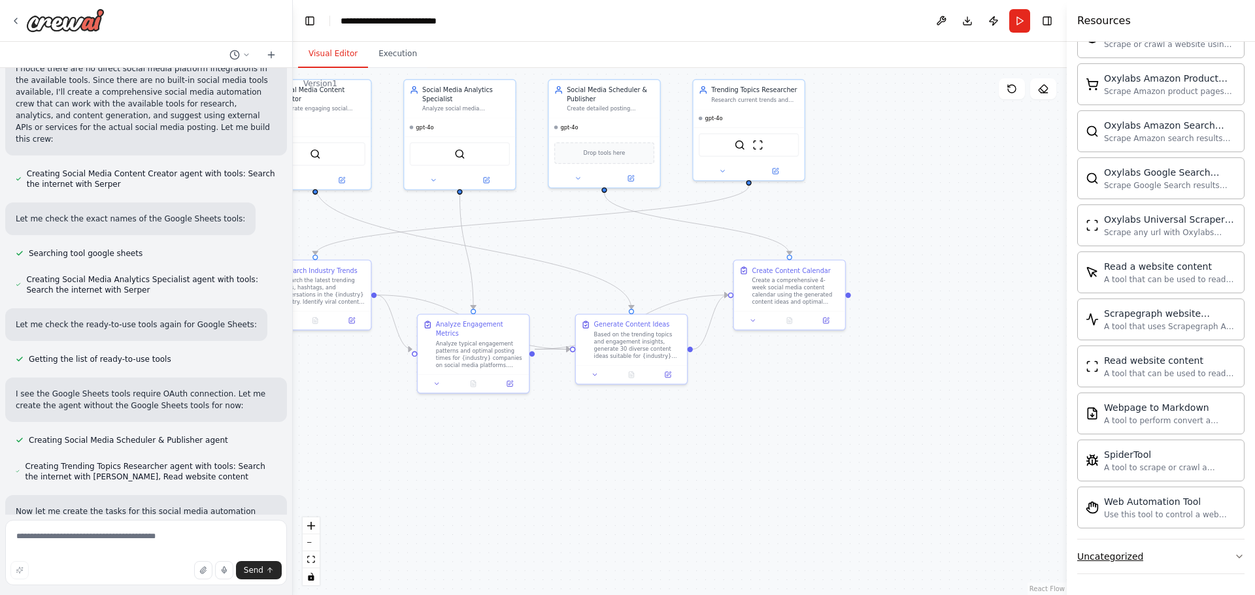
click at [1234, 559] on icon "button" at bounding box center [1239, 557] width 10 height 10
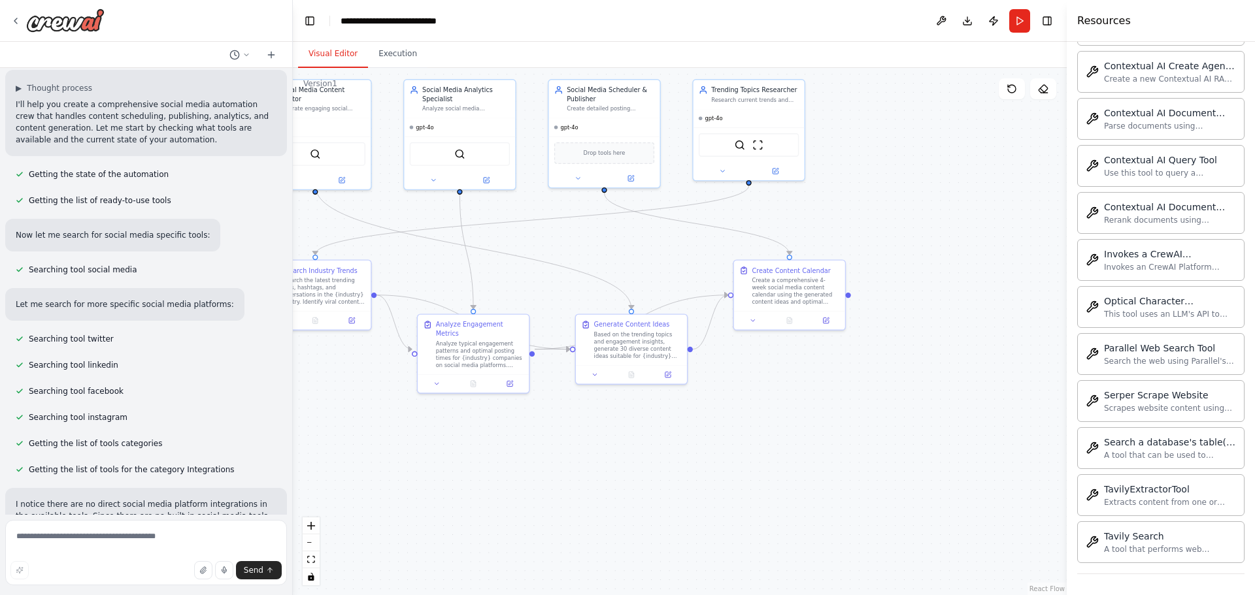
scroll to position [0, 0]
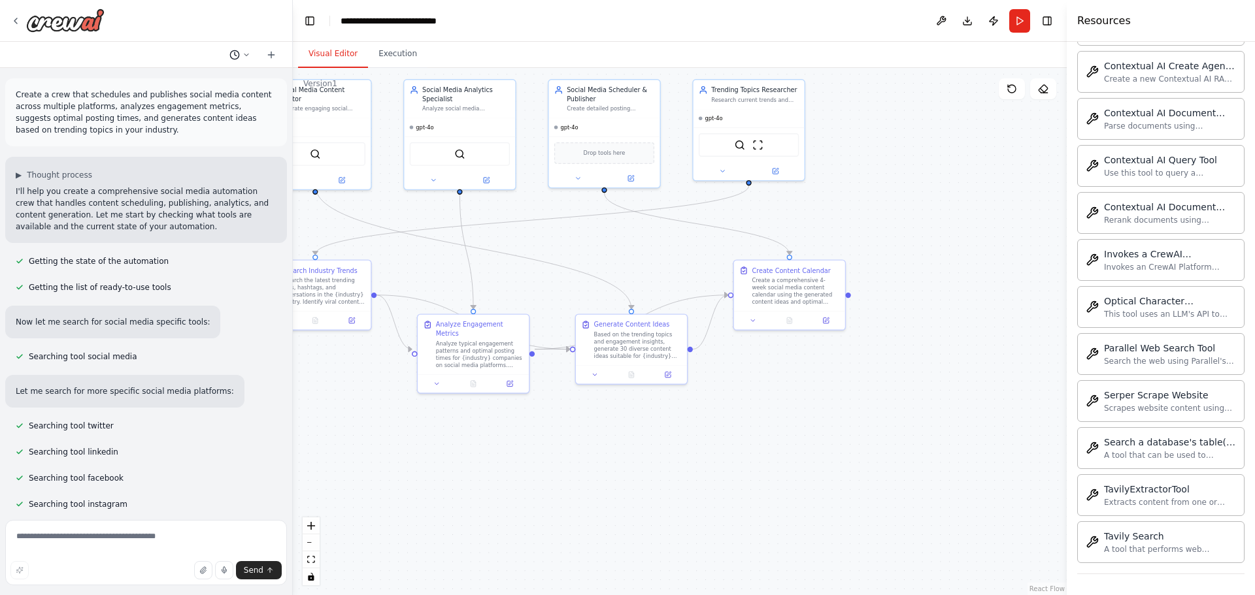
click at [246, 52] on icon at bounding box center [246, 55] width 8 height 8
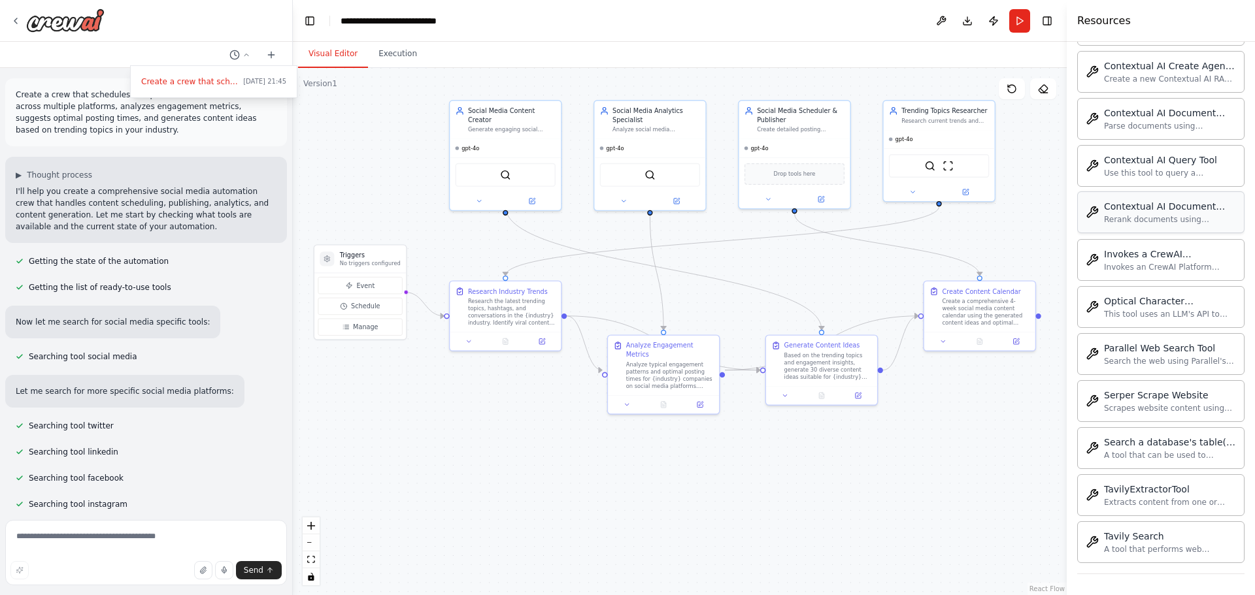
drag, startPoint x: 919, startPoint y: 183, endPoint x: 1109, endPoint y: 204, distance: 191.3
click at [1109, 204] on div "Create a crew that schedules and publishes social media content across multiple…" at bounding box center [627, 297] width 1255 height 595
click at [533, 156] on div "SerperDevTool" at bounding box center [505, 173] width 111 height 35
click at [529, 137] on div "gpt-4o" at bounding box center [505, 146] width 111 height 18
click at [512, 169] on div "SerperDevTool" at bounding box center [505, 173] width 100 height 24
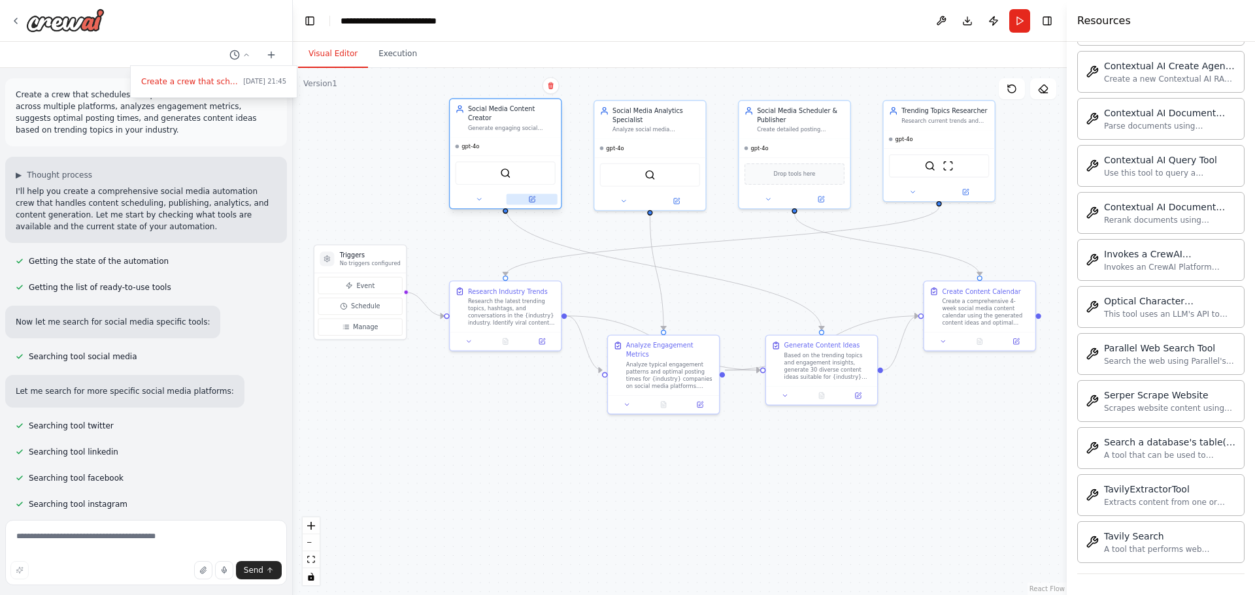
click at [530, 197] on icon at bounding box center [531, 199] width 5 height 5
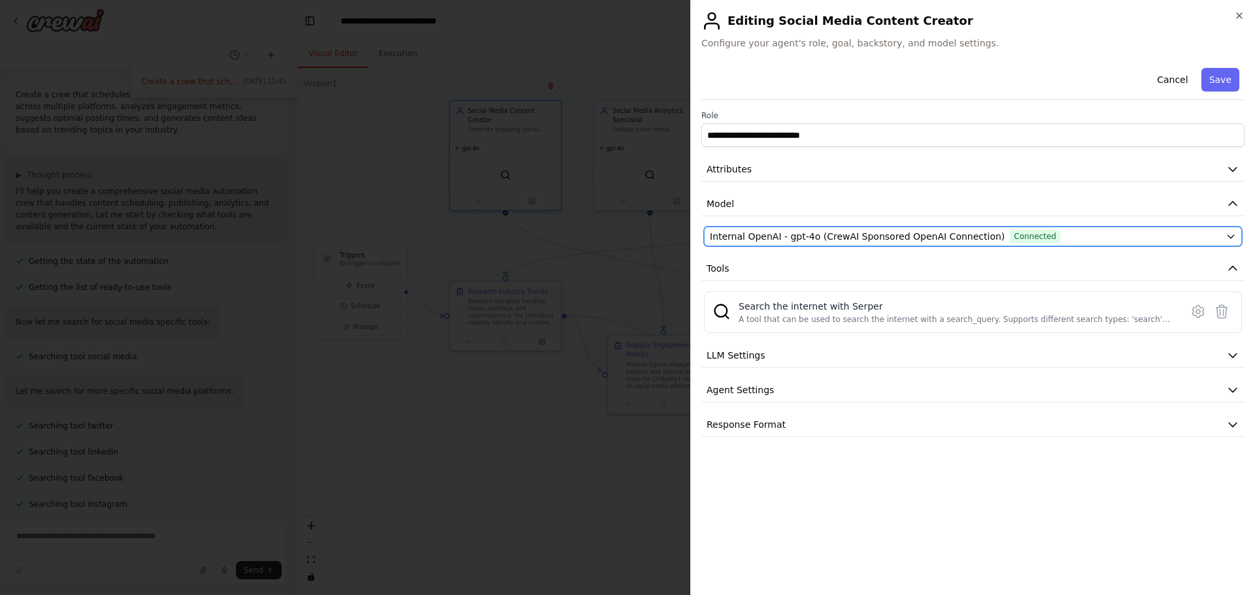
click at [1228, 233] on icon "button" at bounding box center [1230, 236] width 10 height 10
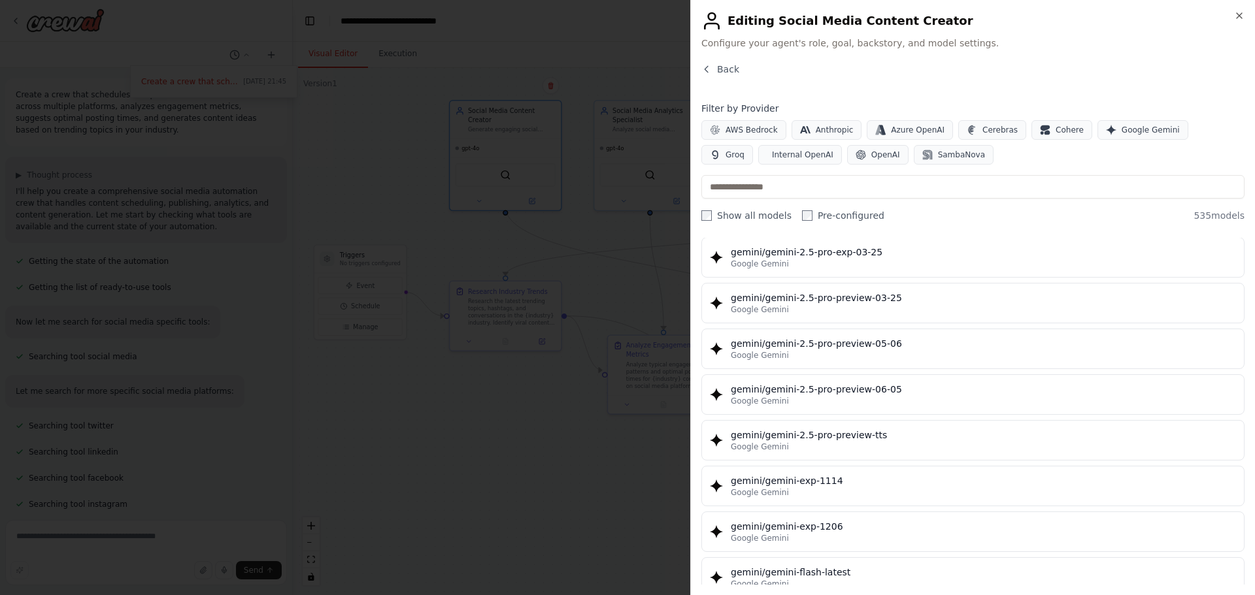
scroll to position [15603, 0]
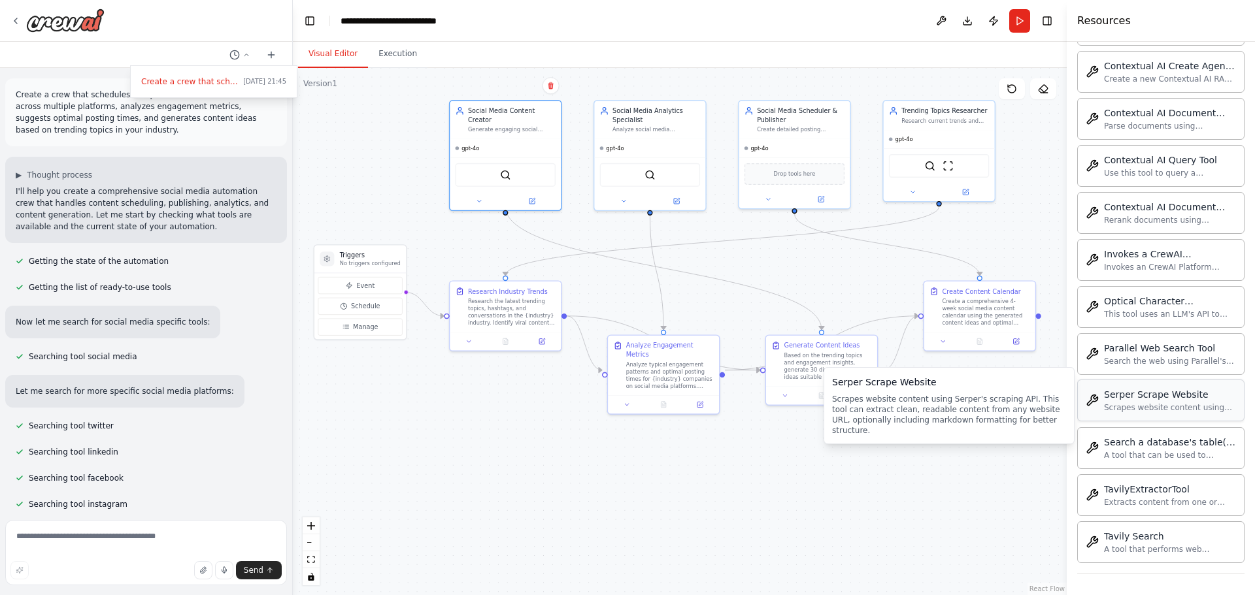
click at [1143, 413] on div "Serper Scrape Website Scrapes website content using Serper's scraping API. This…" at bounding box center [1160, 401] width 167 height 42
click at [1146, 359] on div "Search the web using Parallel's Search API (v1beta). Returns ranked results wit…" at bounding box center [1170, 360] width 132 height 10
click at [1143, 402] on div "Serper Scrape Website Scrapes website content using Serper's scraping API. This…" at bounding box center [1170, 400] width 132 height 25
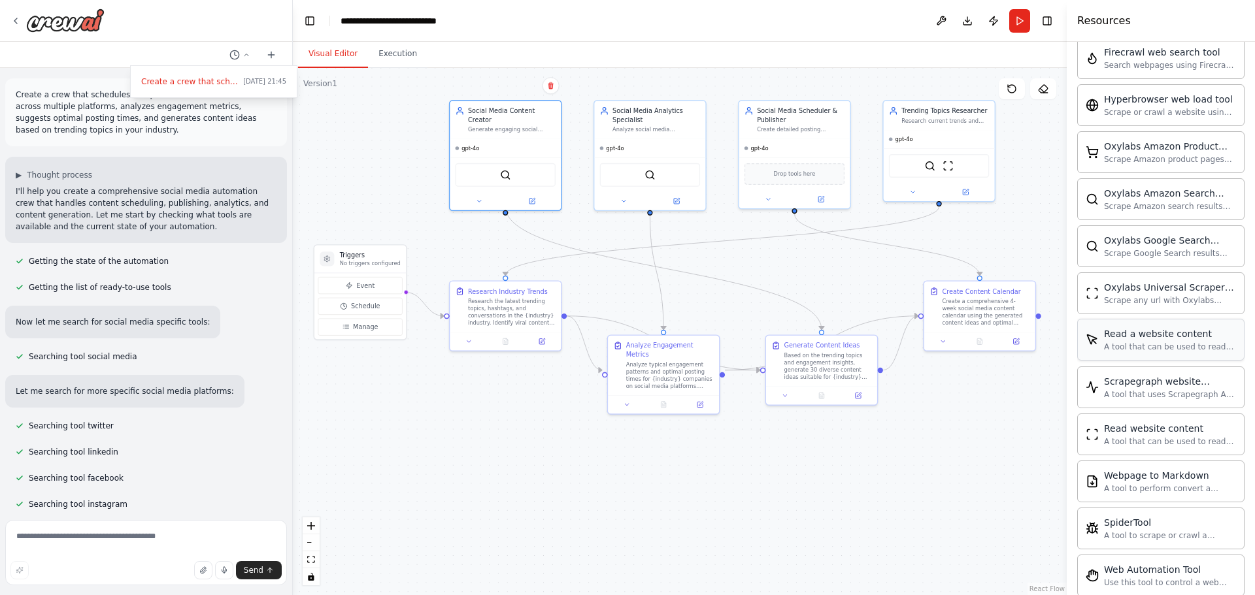
scroll to position [2809, 0]
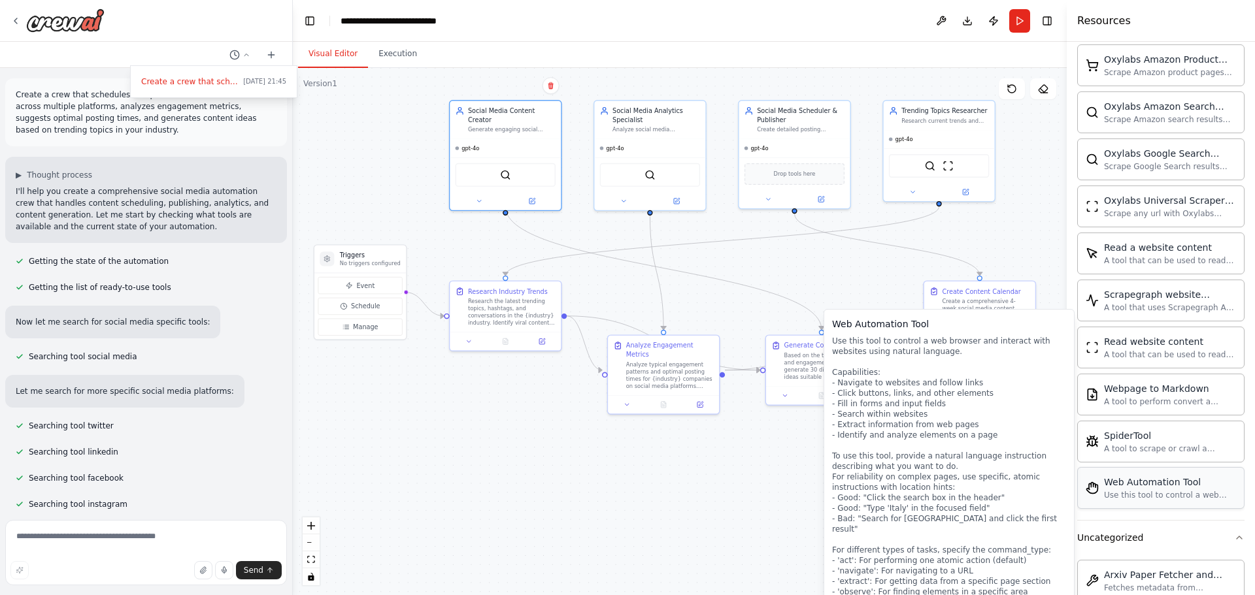
click at [1153, 495] on div "Use this tool to control a web browser and interact with websites using natural…" at bounding box center [1170, 495] width 132 height 10
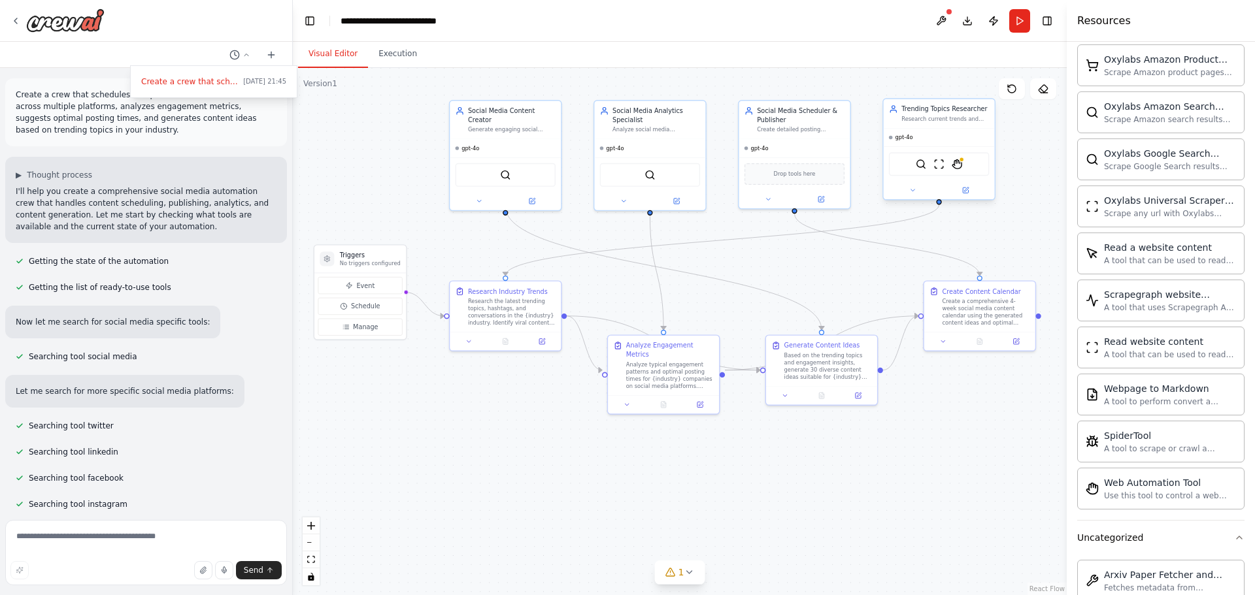
click at [940, 118] on div "Research current trends and viral topics in {industry}, monitor competitor soci…" at bounding box center [945, 119] width 88 height 7
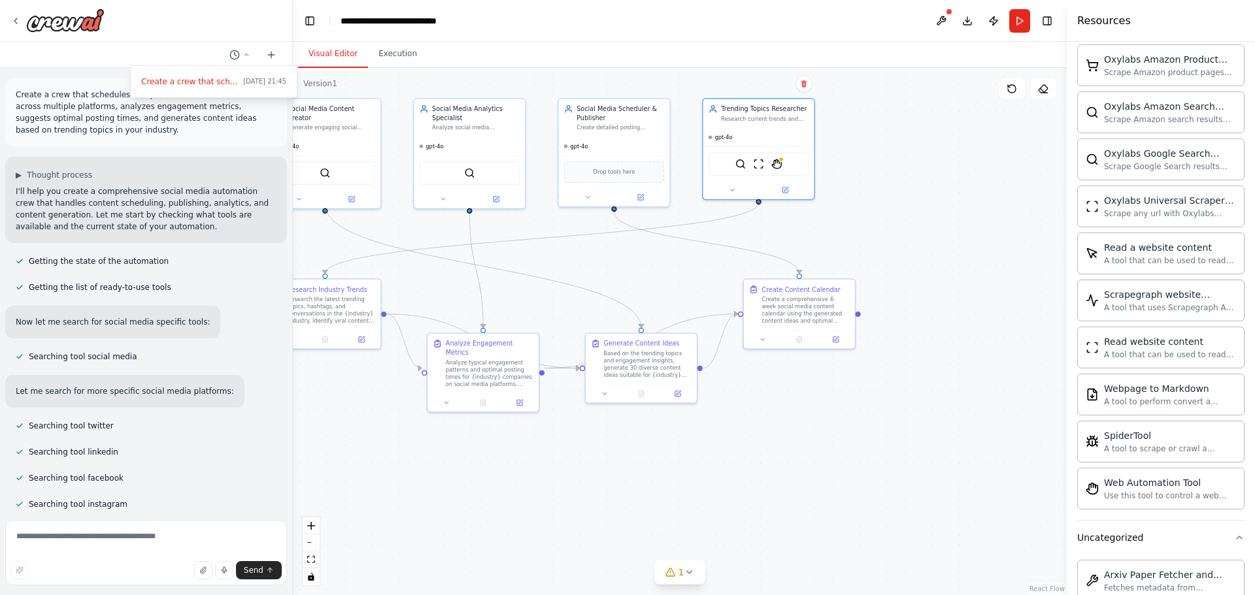
drag, startPoint x: 977, startPoint y: 429, endPoint x: 809, endPoint y: 421, distance: 168.1
click at [809, 421] on div ".deletable-edge-delete-btn { width: 20px; height: 20px; border: 0px solid #ffff…" at bounding box center [680, 331] width 774 height 527
click at [775, 169] on div "SerperDevTool ScrapeWebsiteTool StagehandTool" at bounding box center [758, 162] width 100 height 24
drag, startPoint x: 791, startPoint y: 174, endPoint x: 710, endPoint y: 179, distance: 80.5
click at [859, 165] on div "SerperDevTool ScrapeWebsiteTool StagehandTool" at bounding box center [830, 154] width 111 height 35
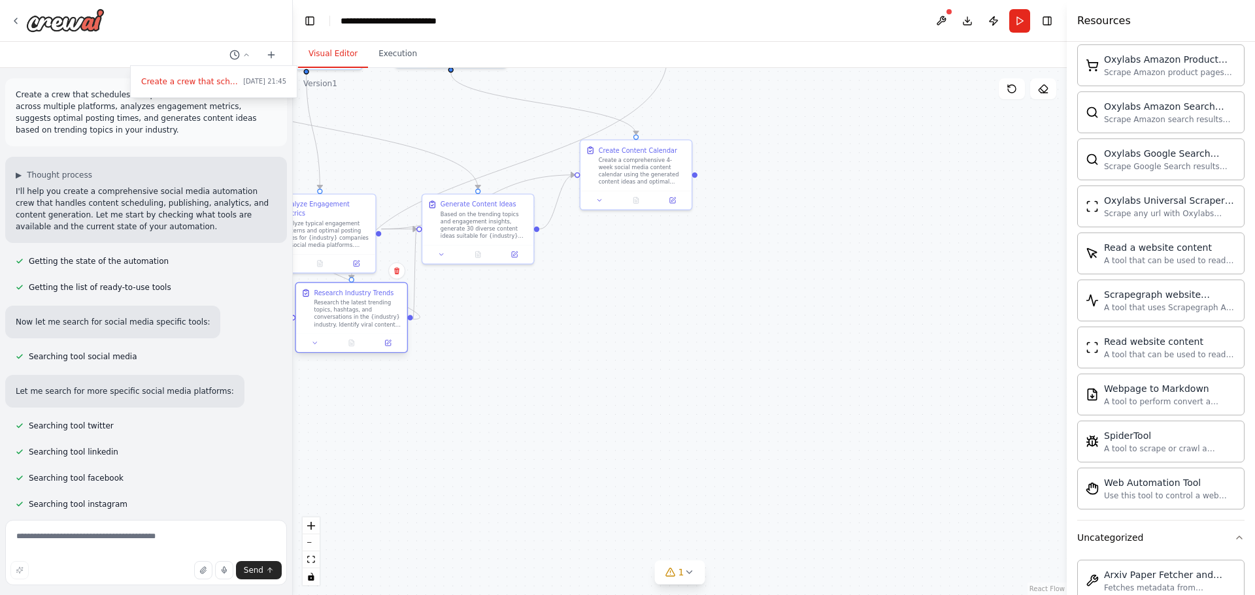
click at [340, 337] on div "Research Industry Trends Research the latest trending topics, hashtags, and con…" at bounding box center [351, 317] width 113 height 71
drag, startPoint x: 565, startPoint y: 353, endPoint x: 396, endPoint y: 375, distance: 170.7
click at [396, 375] on div "Research Industry Trends Research the latest trending topics, hashtags, and con…" at bounding box center [405, 362] width 113 height 71
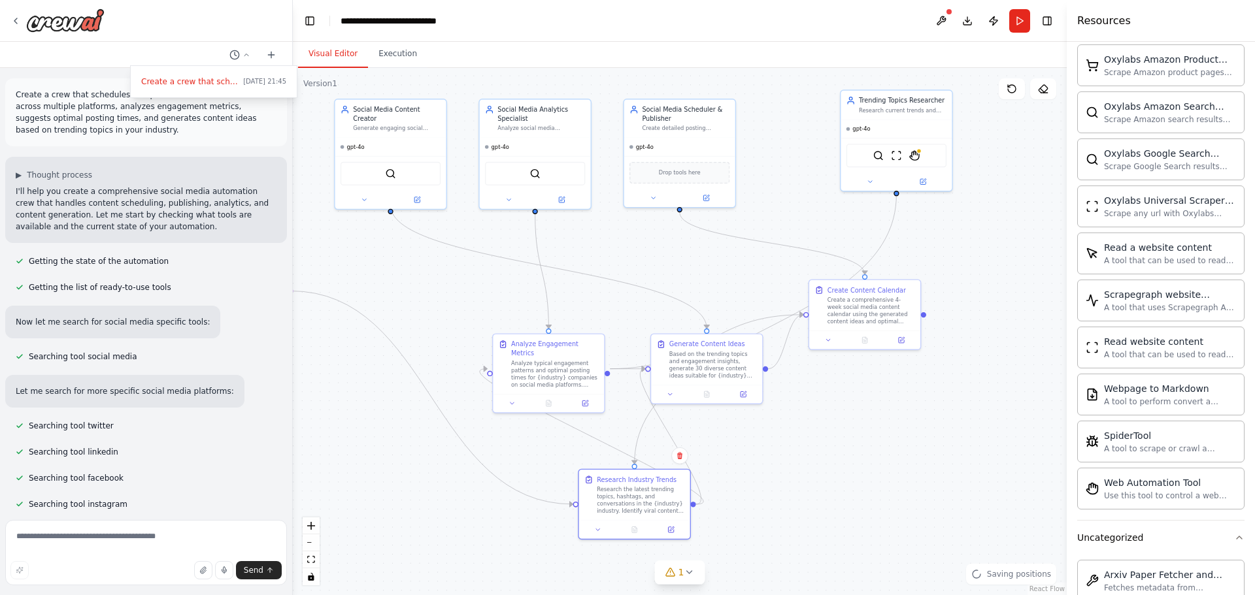
drag, startPoint x: 610, startPoint y: 369, endPoint x: 857, endPoint y: 503, distance: 281.3
click at [857, 504] on div ".deletable-edge-delete-btn { width: 20px; height: 20px; border: 0px solid #ffff…" at bounding box center [680, 331] width 774 height 527
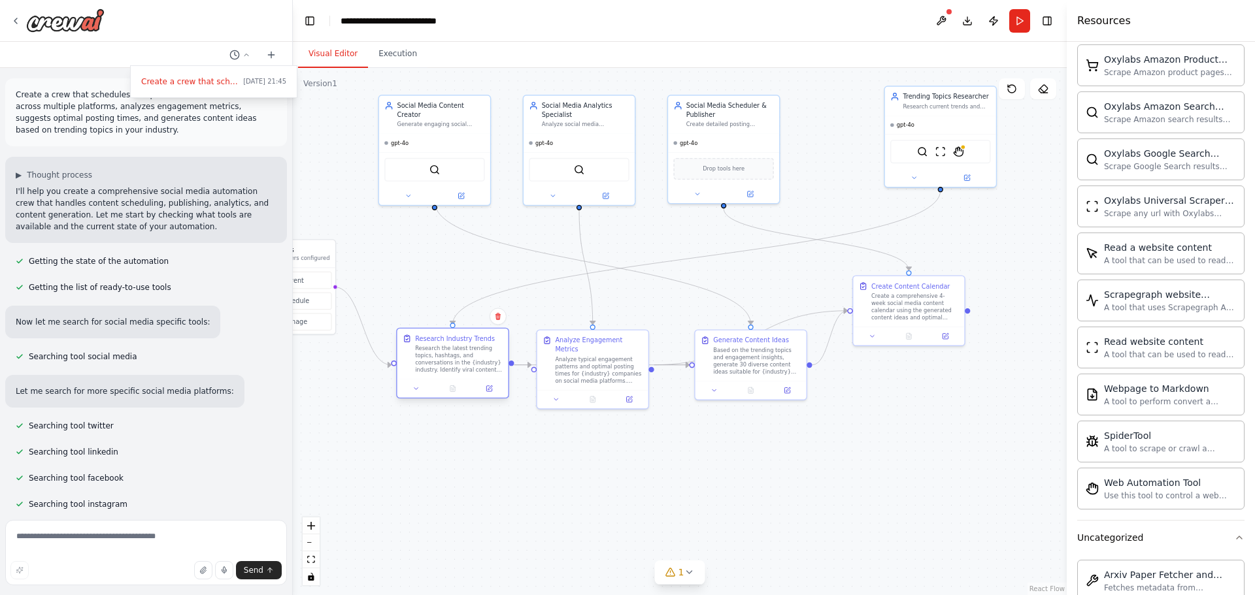
drag, startPoint x: 623, startPoint y: 501, endPoint x: 421, endPoint y: 363, distance: 244.0
click at [421, 363] on div "Research the latest trending topics, hashtags, and conversations in the {indust…" at bounding box center [459, 359] width 88 height 29
drag, startPoint x: 966, startPoint y: 126, endPoint x: 940, endPoint y: 141, distance: 29.6
click at [940, 141] on div "gpt-4o" at bounding box center [912, 141] width 111 height 18
click at [929, 165] on img at bounding box center [931, 168] width 11 height 11
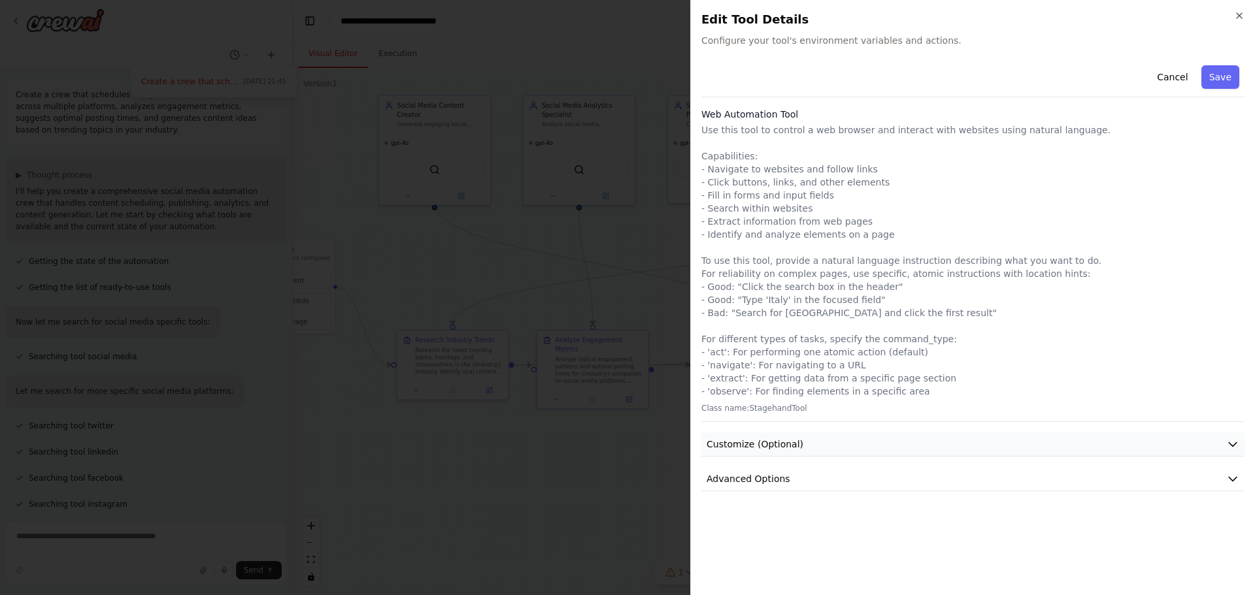
click at [829, 435] on button "Customize (Optional)" at bounding box center [972, 445] width 543 height 24
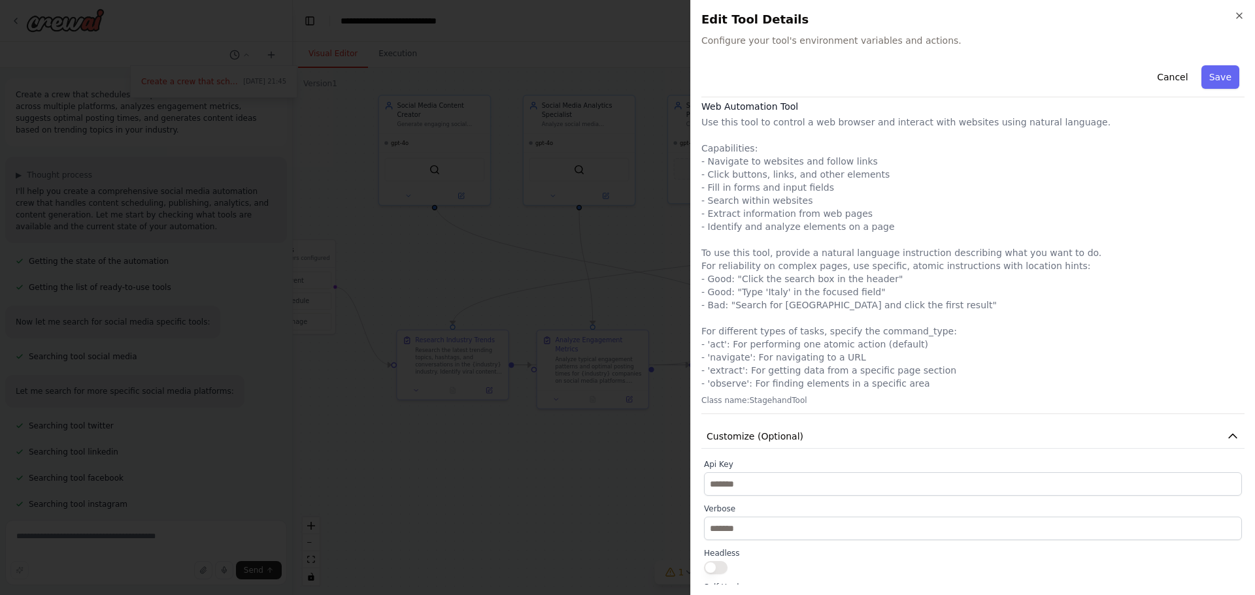
scroll to position [0, 0]
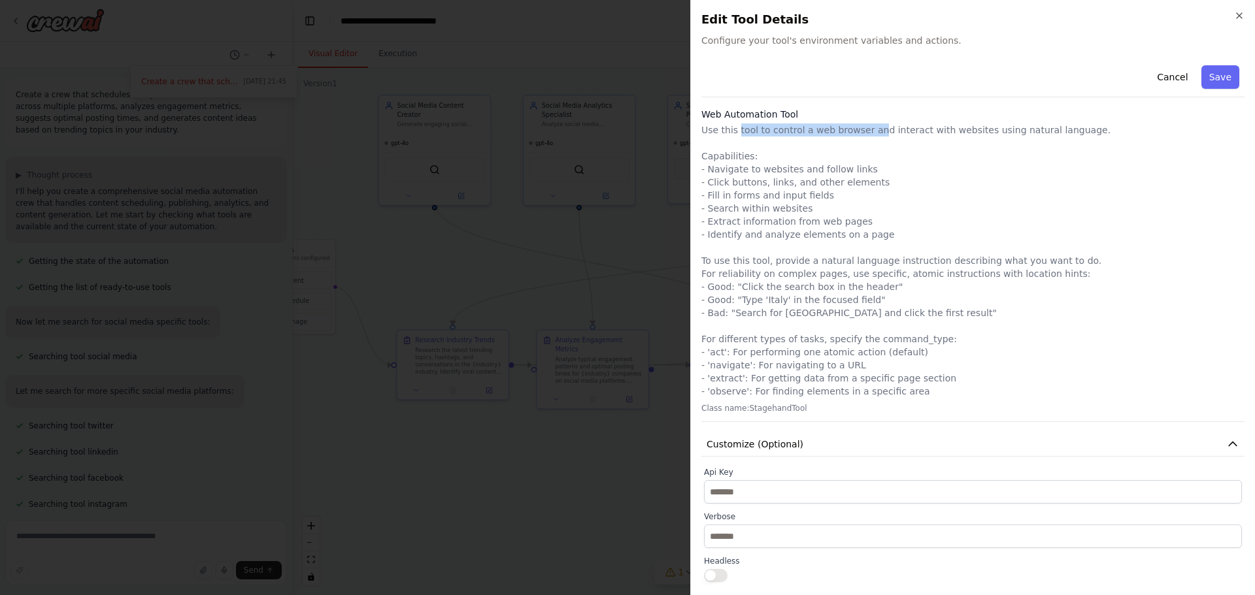
drag, startPoint x: 736, startPoint y: 132, endPoint x: 869, endPoint y: 129, distance: 132.7
click at [869, 129] on p "Use this tool to control a web browser and interact with websites using natural…" at bounding box center [972, 261] width 543 height 274
click at [865, 165] on p "Use this tool to control a web browser and interact with websites using natural…" at bounding box center [972, 261] width 543 height 274
drag, startPoint x: 731, startPoint y: 173, endPoint x: 853, endPoint y: 166, distance: 121.7
click at [852, 166] on p "Use this tool to control a web browser and interact with websites using natural…" at bounding box center [972, 261] width 543 height 274
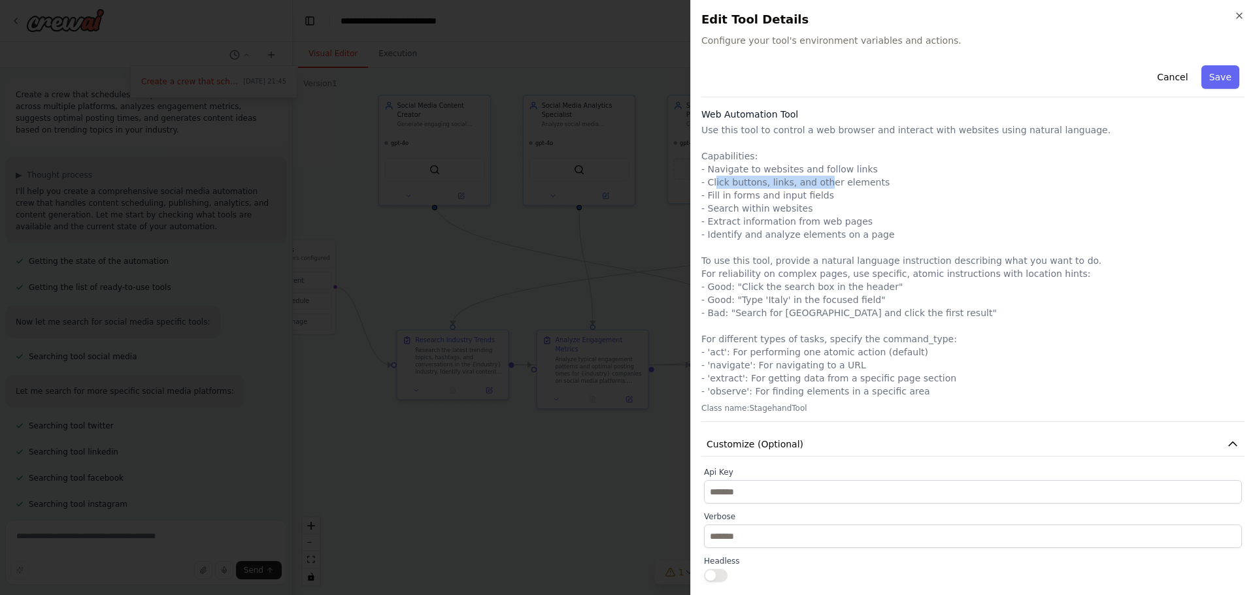
drag, startPoint x: 716, startPoint y: 181, endPoint x: 819, endPoint y: 181, distance: 102.6
click at [819, 181] on p "Use this tool to control a web browser and interact with websites using natural…" at bounding box center [972, 261] width 543 height 274
drag, startPoint x: 717, startPoint y: 200, endPoint x: 787, endPoint y: 199, distance: 70.6
click at [787, 199] on p "Use this tool to control a web browser and interact with websites using natural…" at bounding box center [972, 261] width 543 height 274
click at [727, 227] on p "Use this tool to control a web browser and interact with websites using natural…" at bounding box center [972, 261] width 543 height 274
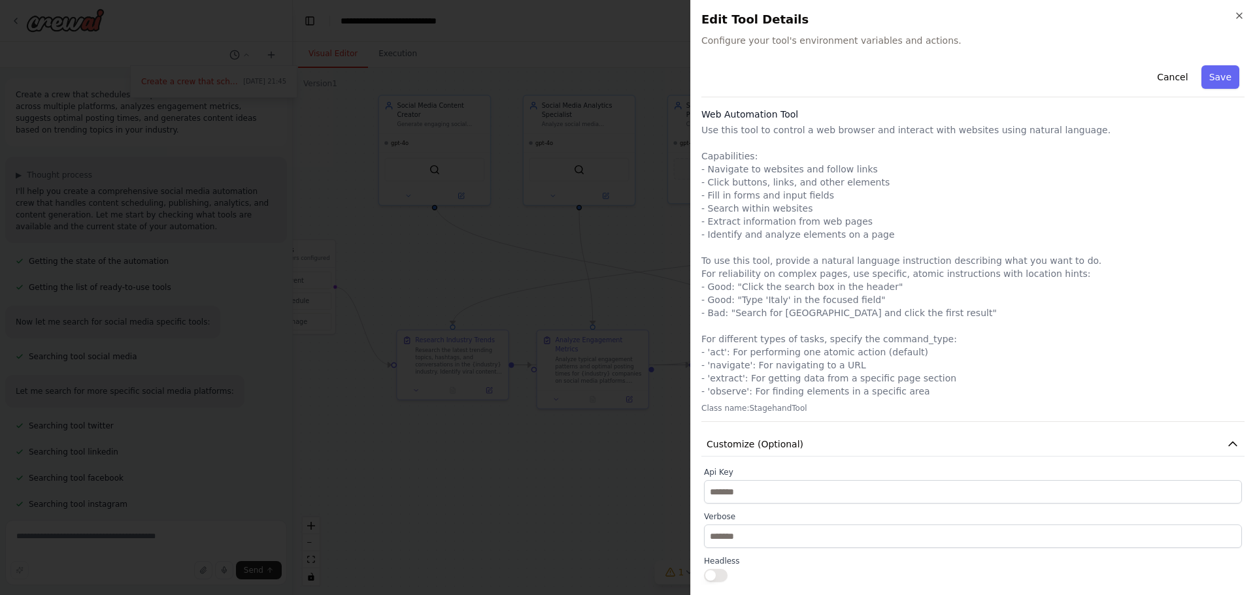
click at [734, 239] on p "Use this tool to control a web browser and interact with websites using natural…" at bounding box center [972, 261] width 543 height 274
click at [1168, 81] on button "Cancel" at bounding box center [1172, 77] width 46 height 24
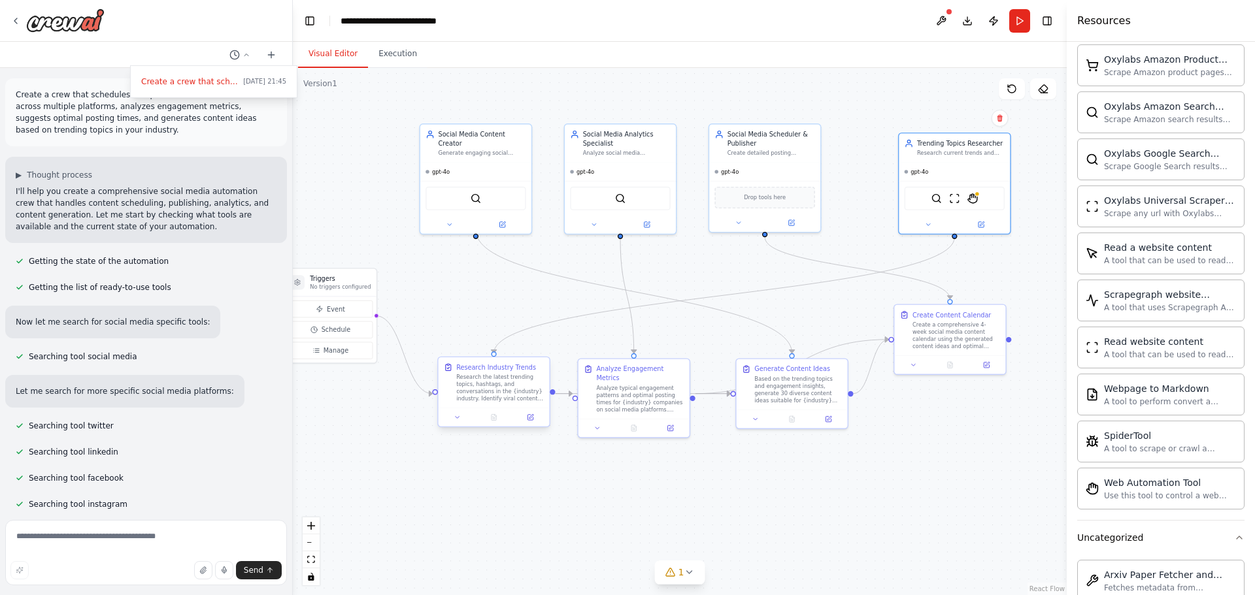
drag, startPoint x: 580, startPoint y: 503, endPoint x: 533, endPoint y: 384, distance: 127.7
click at [615, 525] on div ".deletable-edge-delete-btn { width: 20px; height: 20px; border: 0px solid #ffff…" at bounding box center [680, 331] width 774 height 527
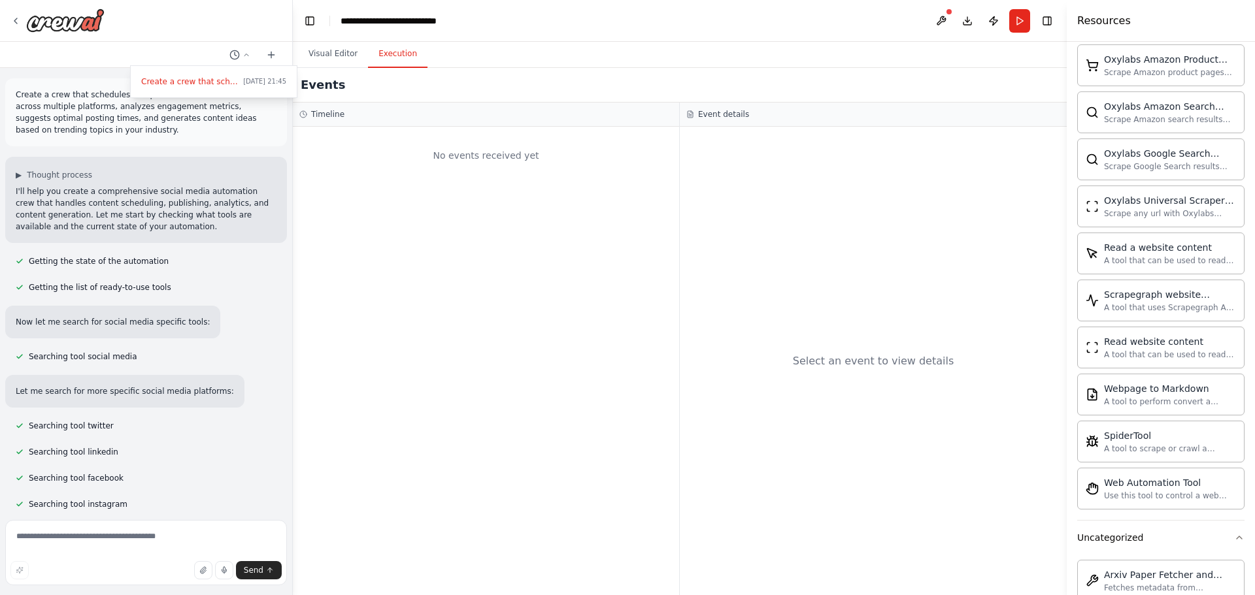
click at [390, 56] on button "Execution" at bounding box center [397, 54] width 59 height 27
click at [466, 69] on div "Events" at bounding box center [680, 85] width 774 height 35
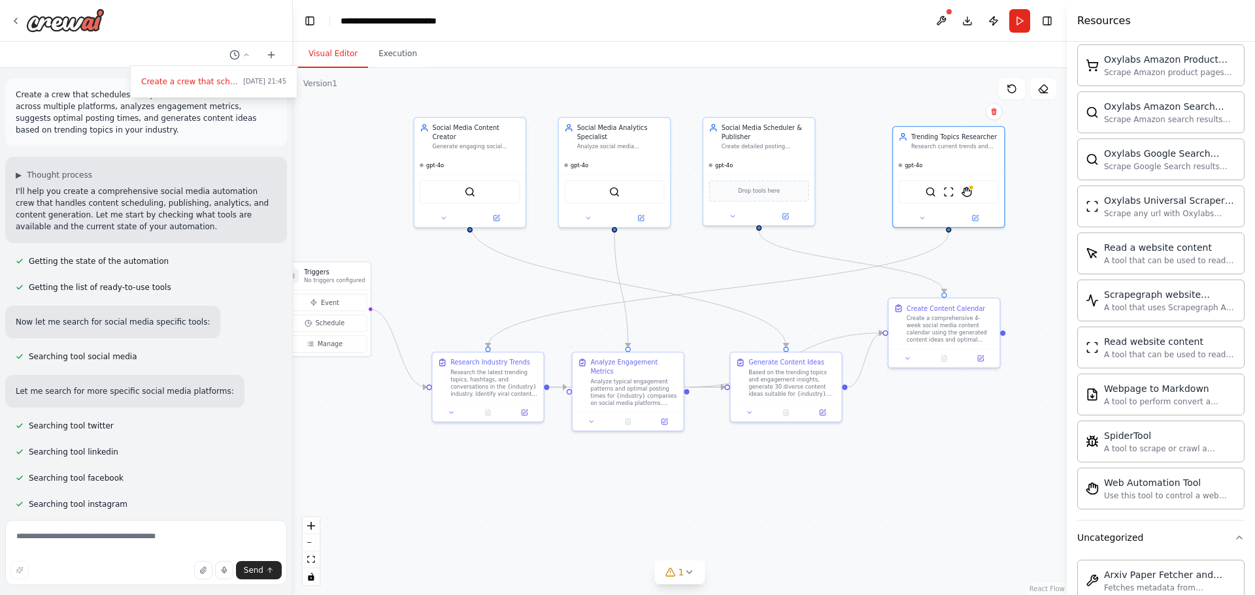
click at [321, 54] on button "Visual Editor" at bounding box center [333, 54] width 70 height 27
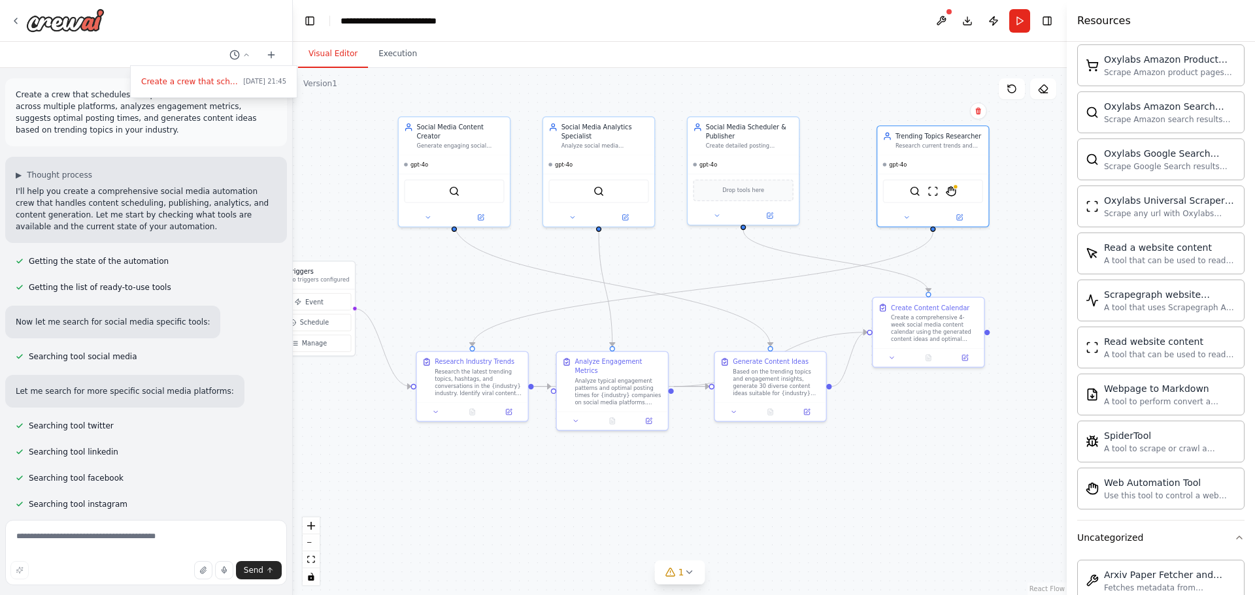
drag, startPoint x: 525, startPoint y: 287, endPoint x: 509, endPoint y: 286, distance: 15.7
click at [509, 286] on div ".deletable-edge-delete-btn { width: 20px; height: 20px; border: 0px solid #ffff…" at bounding box center [680, 331] width 774 height 527
click at [689, 575] on icon at bounding box center [689, 572] width 10 height 10
drag, startPoint x: 528, startPoint y: 557, endPoint x: 685, endPoint y: 564, distance: 157.6
click at [685, 564] on span "Tool StagehandTool is not configured. Missing environment variables: BROWSERBAS…" at bounding box center [687, 566] width 350 height 21
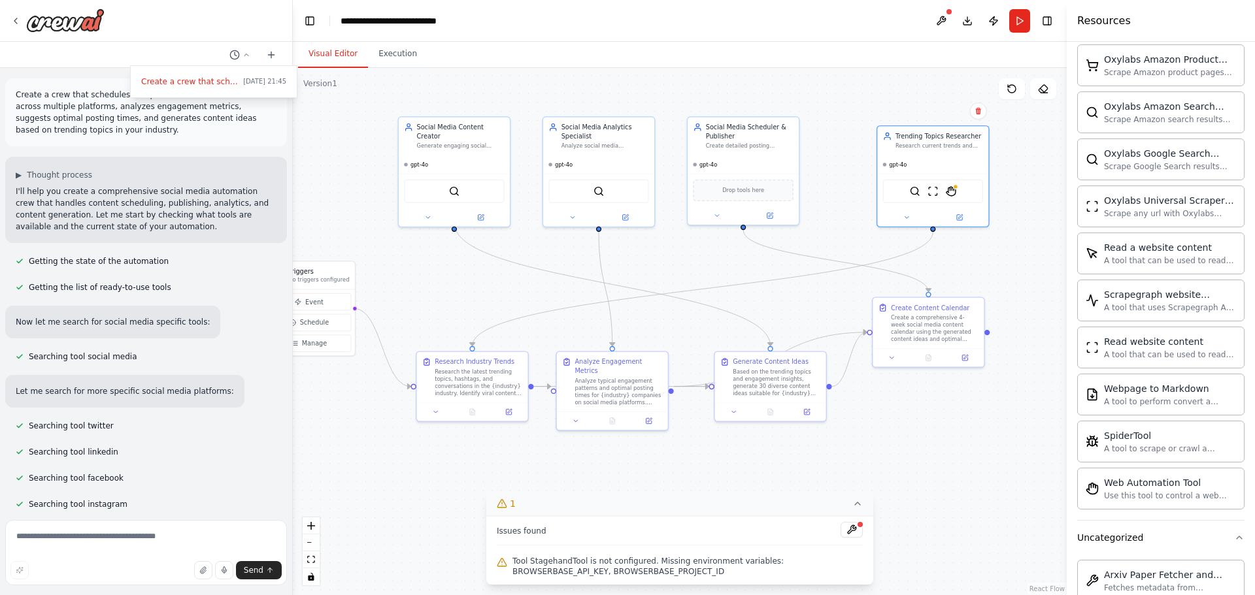
click at [684, 574] on span "Tool StagehandTool is not configured. Missing environment variables: BROWSERBAS…" at bounding box center [687, 566] width 350 height 21
click at [804, 561] on span "Tool StagehandTool is not configured. Missing environment variables: BROWSERBAS…" at bounding box center [687, 566] width 350 height 21
click at [566, 575] on span "Tool StagehandTool is not configured. Missing environment variables: BROWSERBAS…" at bounding box center [687, 566] width 350 height 21
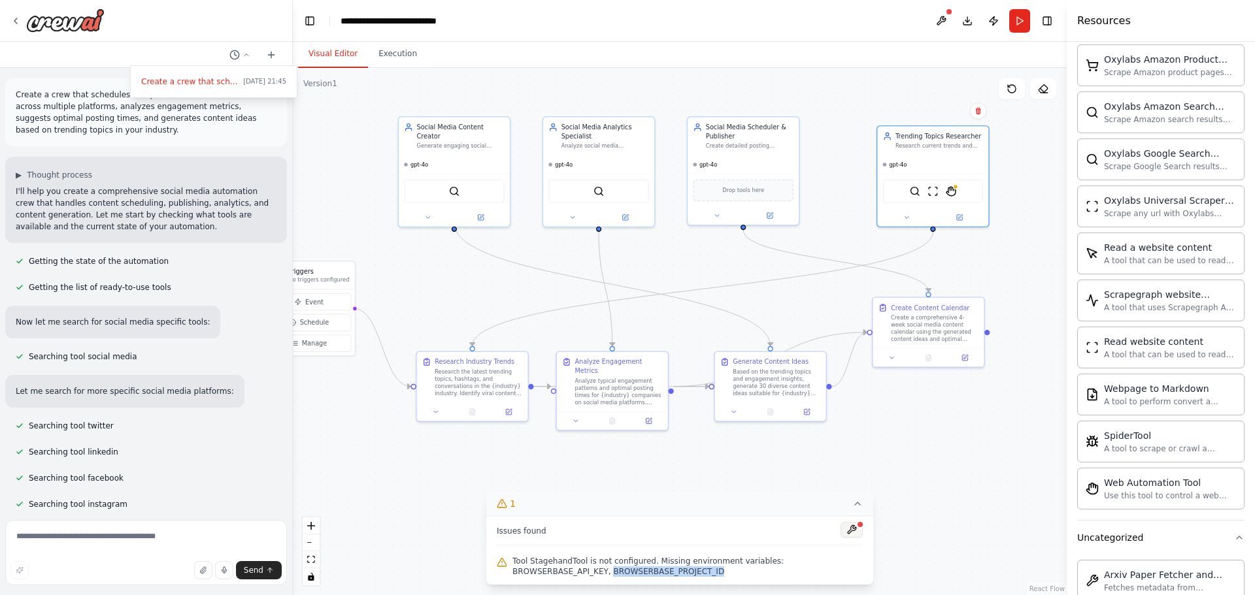
click at [852, 534] on button at bounding box center [851, 530] width 22 height 16
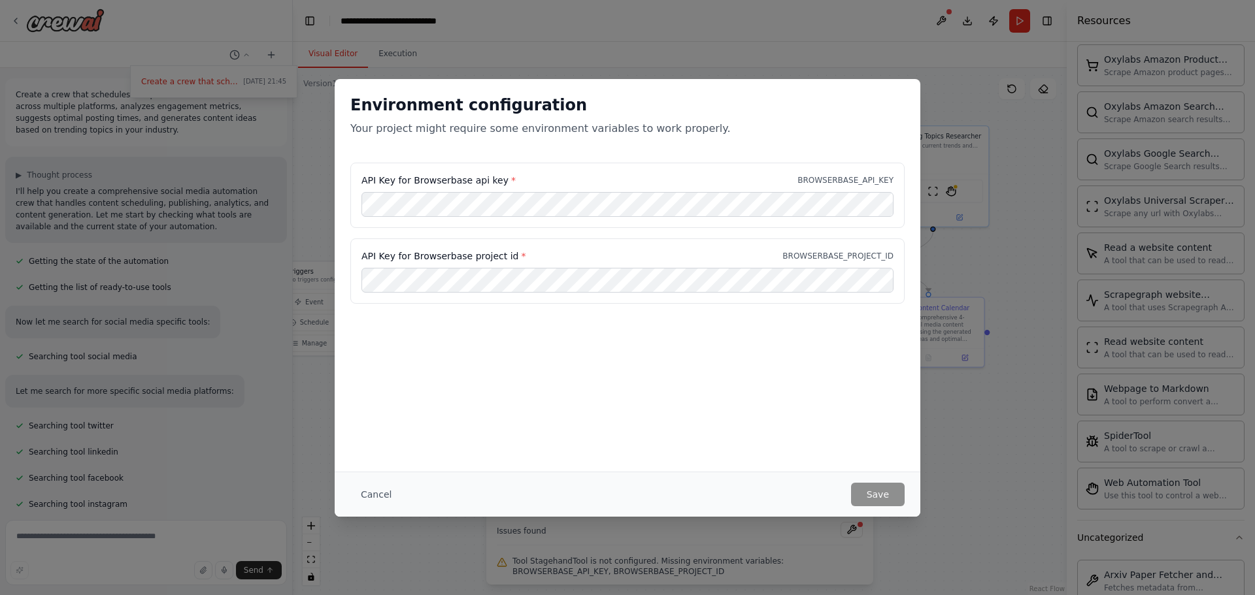
click at [685, 539] on div "Environment configuration Your project might require some environment variables…" at bounding box center [627, 297] width 1255 height 595
click at [542, 559] on div "Environment configuration Your project might require some environment variables…" at bounding box center [627, 297] width 1255 height 595
click at [891, 70] on div "Environment configuration Your project might require some environment variables…" at bounding box center [627, 297] width 1255 height 595
click at [360, 487] on button "Cancel" at bounding box center [376, 495] width 52 height 24
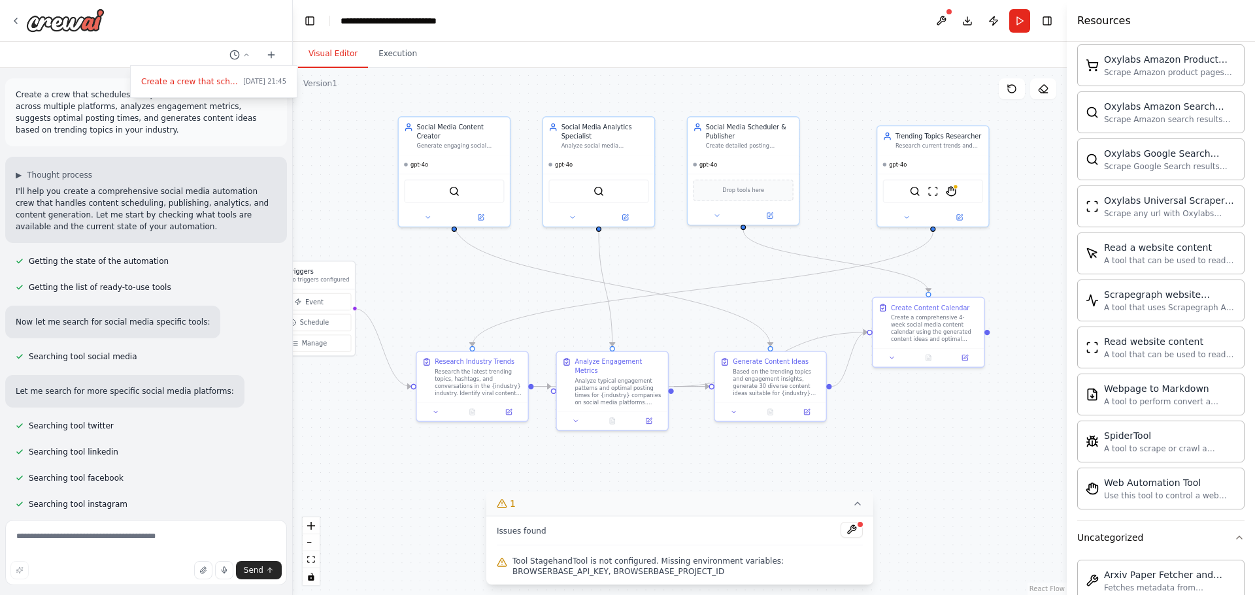
click at [546, 563] on span "Tool StagehandTool is not configured. Missing environment variables: BROWSERBAS…" at bounding box center [687, 566] width 350 height 21
copy span "StagehandTool"
